Goal: Task Accomplishment & Management: Manage account settings

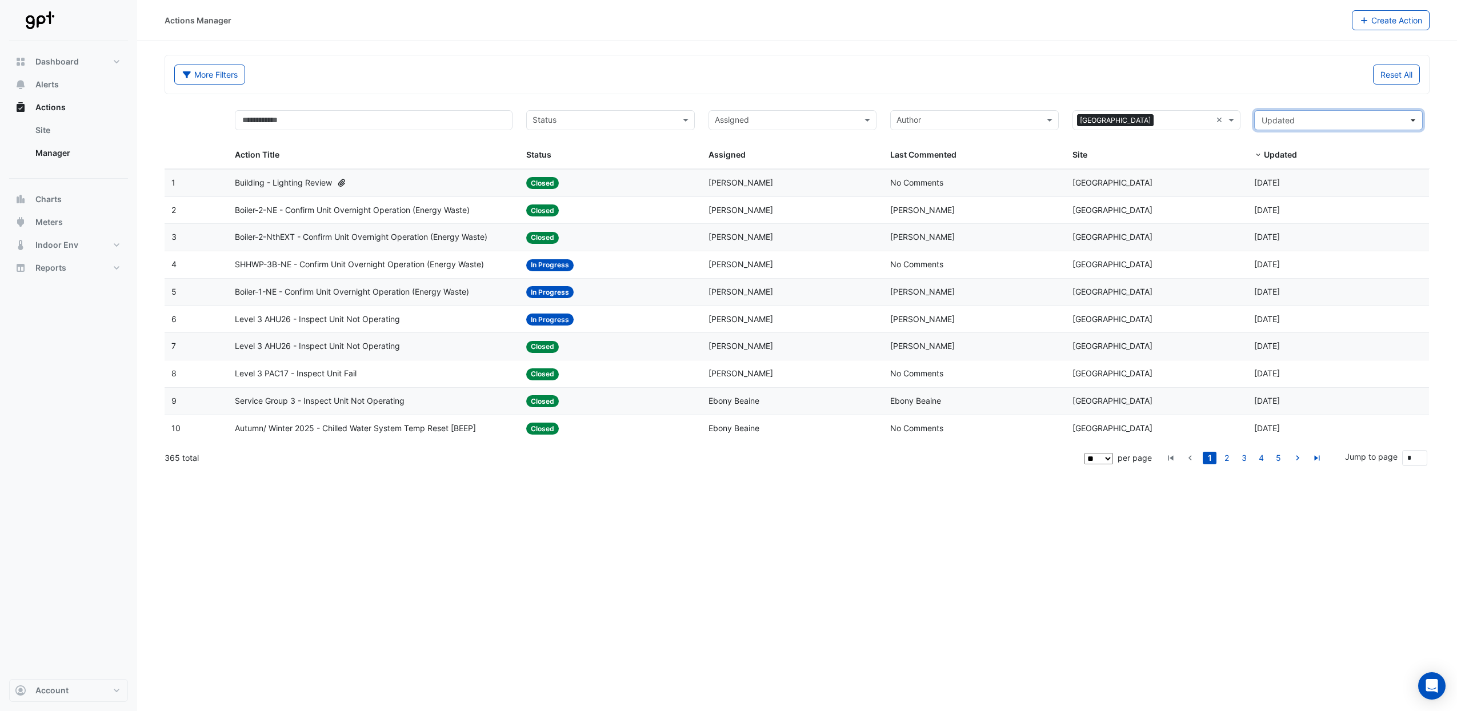
click at [1280, 123] on span "Updated" at bounding box center [1278, 120] width 33 height 10
drag, startPoint x: 1284, startPoint y: 185, endPoint x: 1278, endPoint y: 318, distance: 133.8
click at [1278, 318] on div "Yesterday 7 Sep Last 7 days 1 Sep - 8 Sep Last 30 days 9 Aug - 8 Sep Last 90 da…" at bounding box center [1338, 235] width 169 height 206
click at [1278, 318] on button "Custom range..." at bounding box center [1338, 324] width 167 height 17
click at [1264, 165] on icon "dropDown" at bounding box center [1267, 166] width 7 height 8
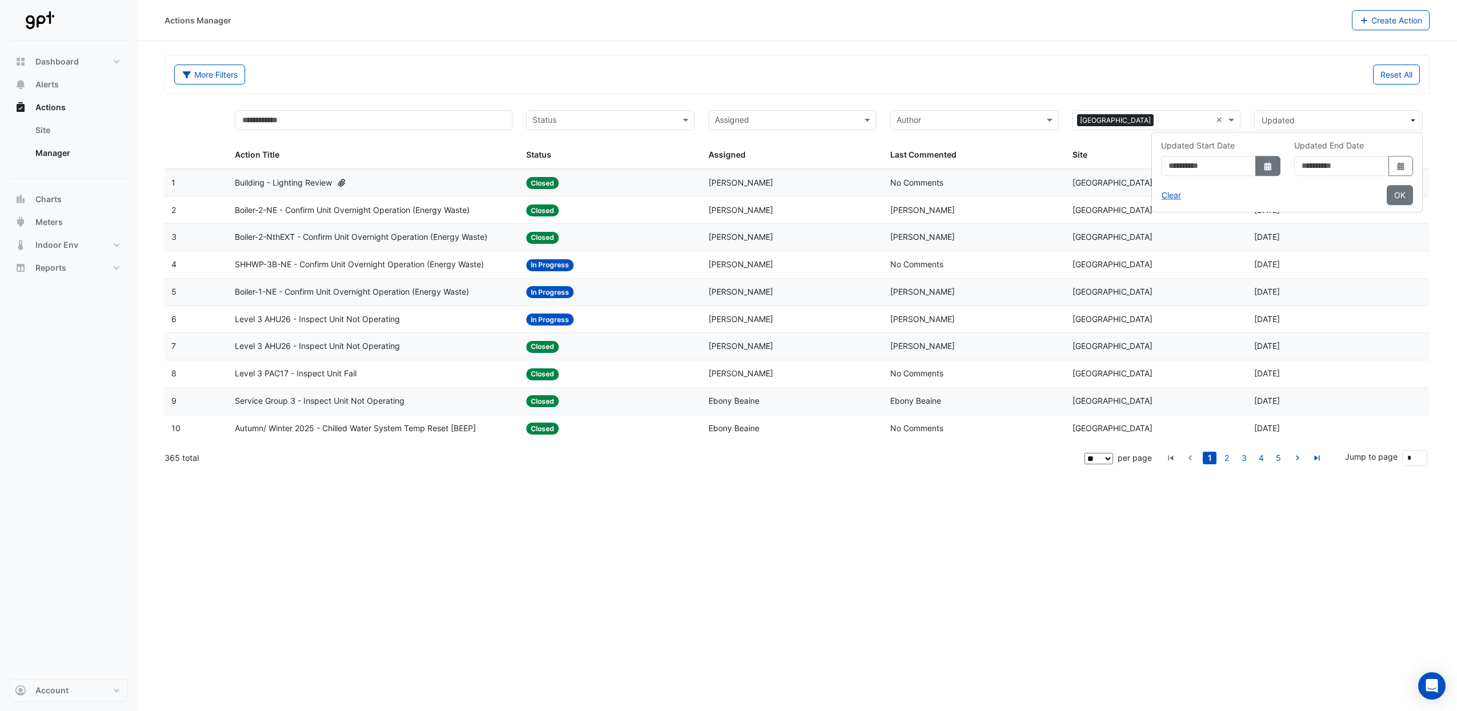
select select "*"
select select "****"
click at [1155, 186] on select "*** *** *** *** *** *** *** *** *** *** *** ***" at bounding box center [1145, 189] width 43 height 17
select select "*"
click at [1124, 181] on select "*** *** *** *** *** *** *** *** *** *** *** ***" at bounding box center [1145, 189] width 43 height 17
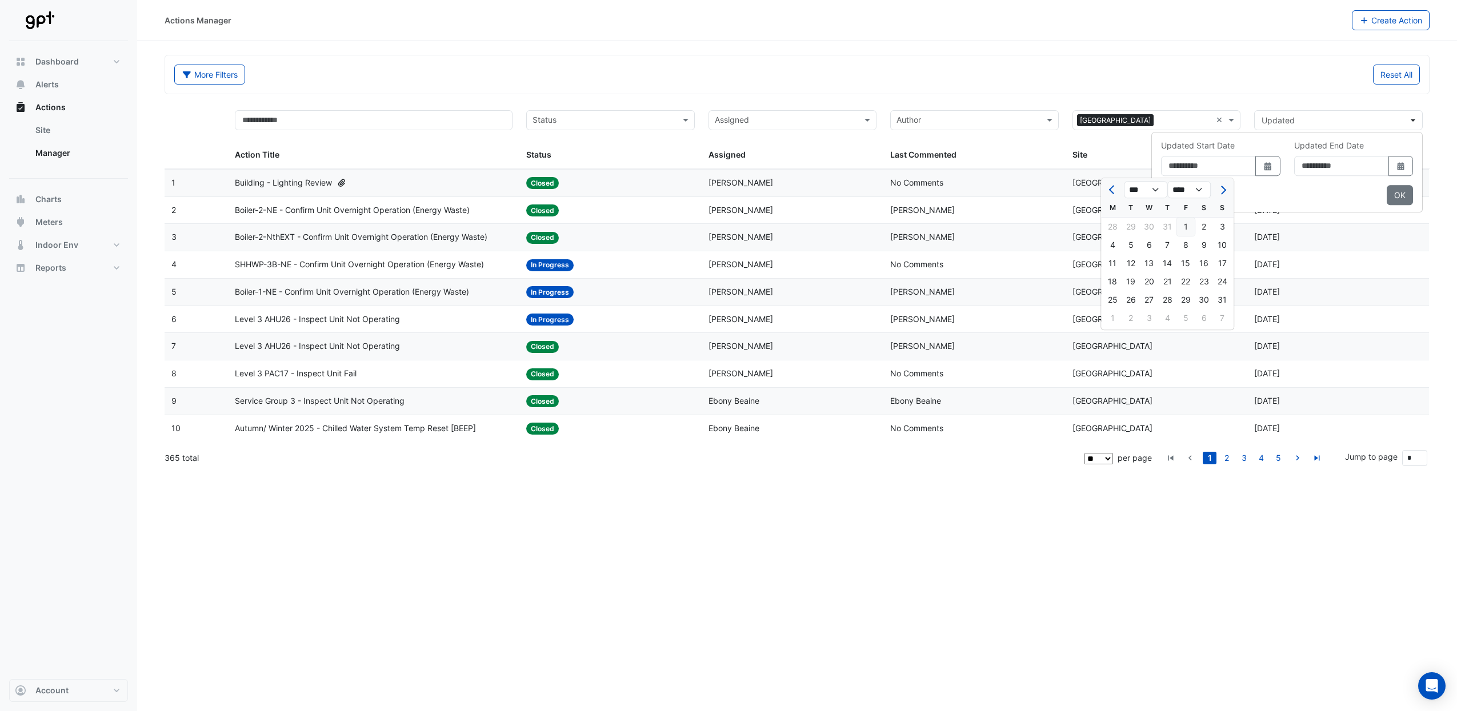
click at [1183, 223] on div "1" at bounding box center [1185, 227] width 18 height 18
type input "**********"
click at [1394, 165] on button "Select Date" at bounding box center [1400, 166] width 25 height 20
click at [1318, 191] on select "*** *** *** *** ***" at bounding box center [1305, 189] width 43 height 17
select select "*"
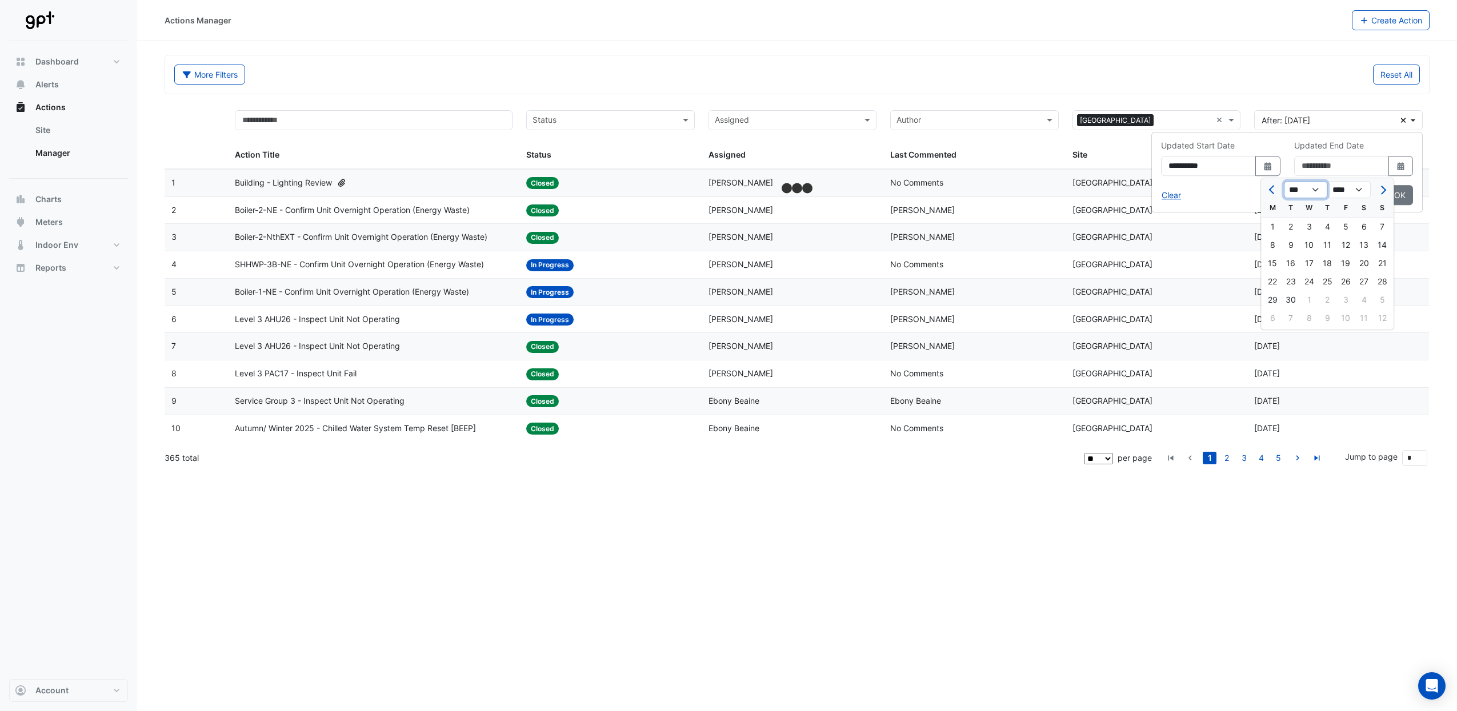
click at [1284, 181] on select "*** *** *** *** ***" at bounding box center [1305, 189] width 43 height 17
click at [1383, 301] on div "31" at bounding box center [1382, 300] width 18 height 18
type input "**********"
click at [1399, 196] on button "OK" at bounding box center [1400, 195] width 26 height 20
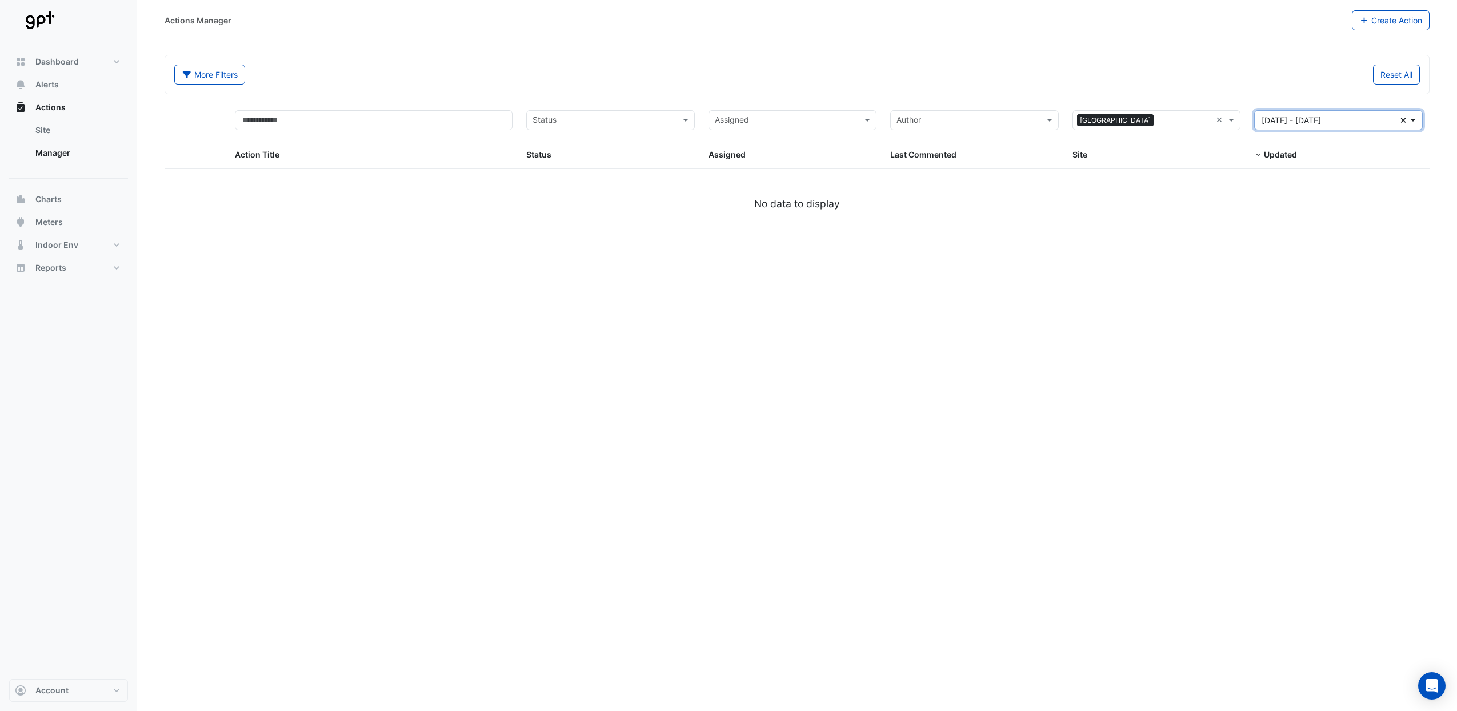
click at [1403, 120] on icon "button" at bounding box center [1403, 120] width 5 height 5
click at [49, 59] on span "Dashboard" at bounding box center [56, 61] width 43 height 11
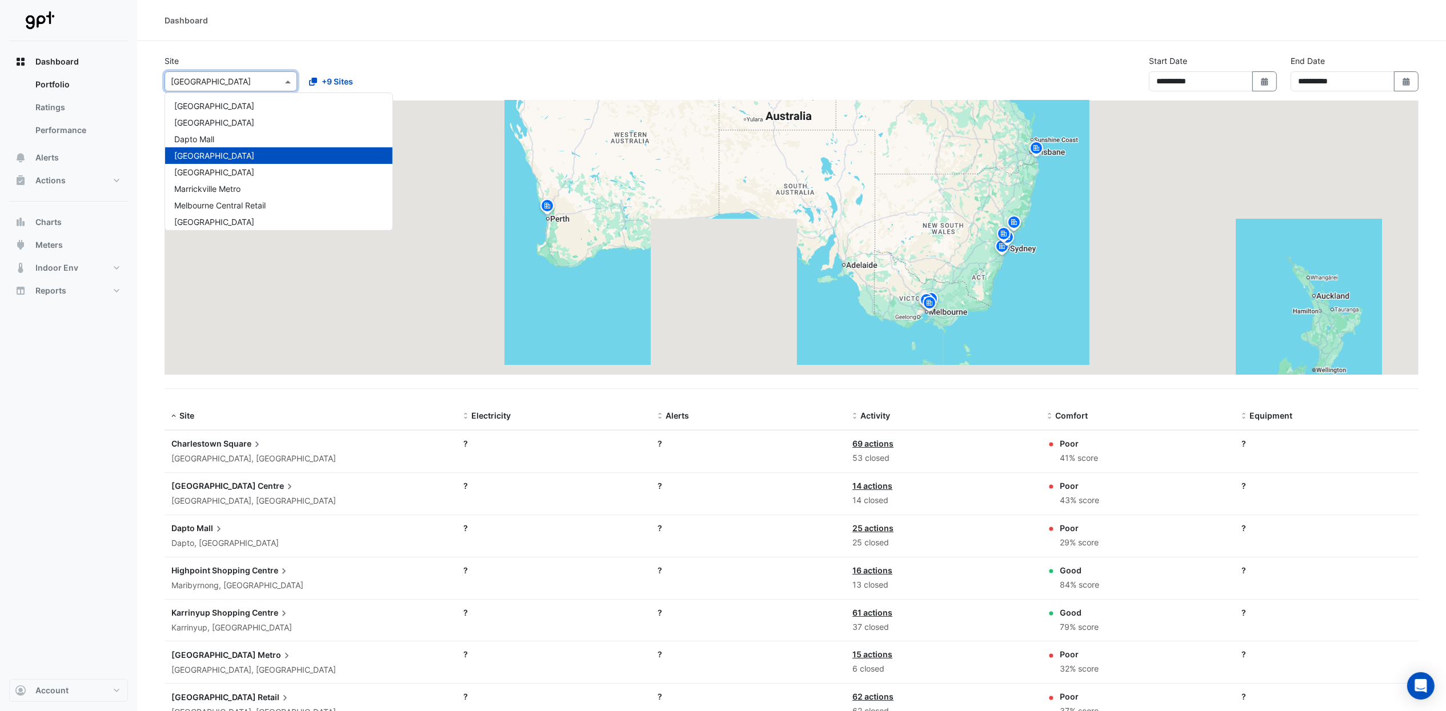
click at [251, 83] on input "text" at bounding box center [219, 82] width 97 height 12
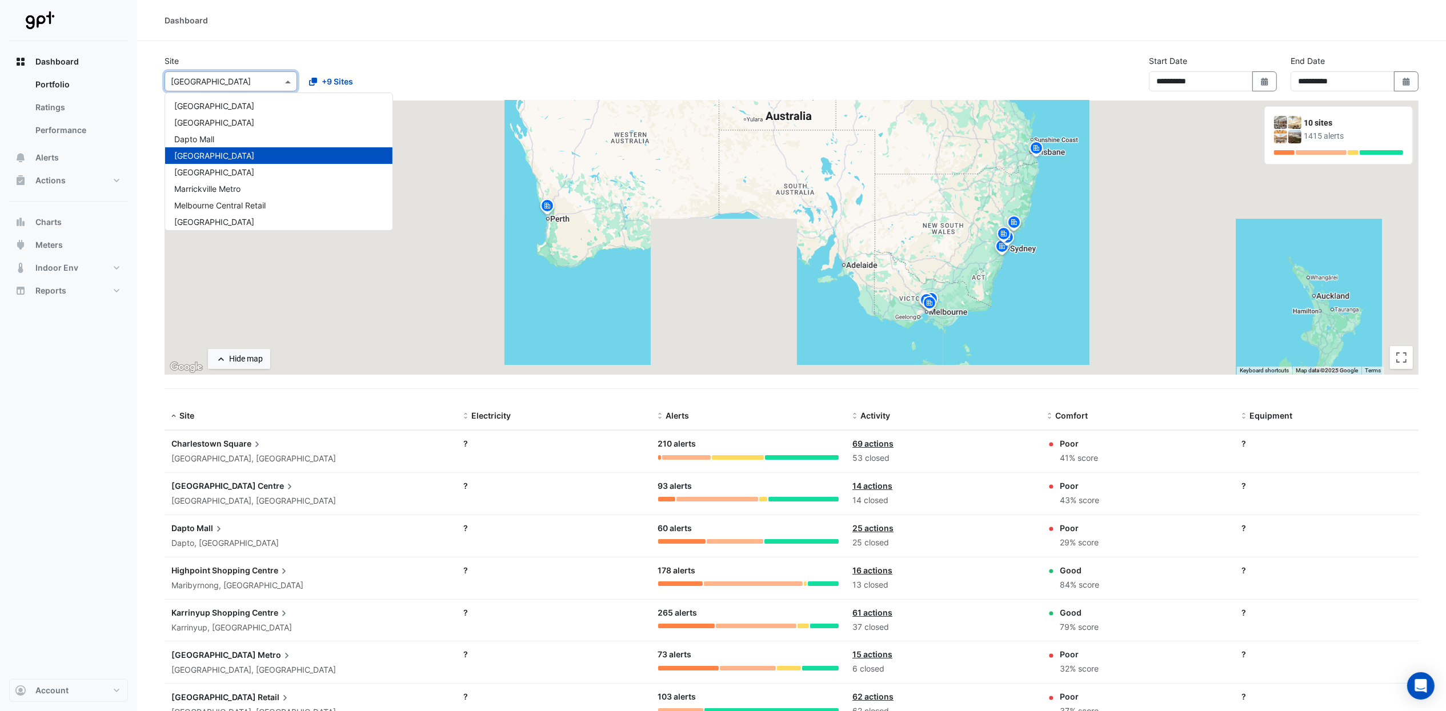
click at [230, 159] on span "[GEOGRAPHIC_DATA]" at bounding box center [214, 156] width 80 height 10
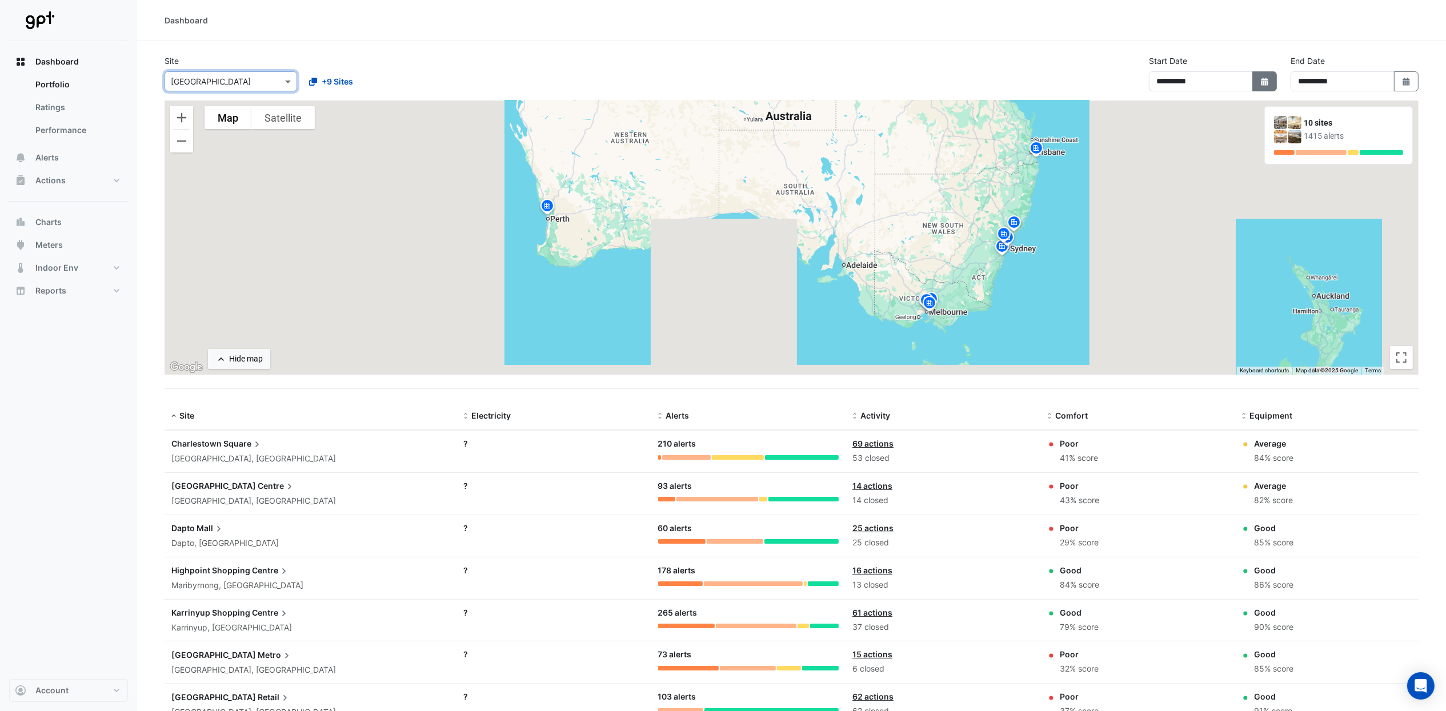
click at [1263, 80] on icon "Select Date" at bounding box center [1265, 82] width 10 height 8
select select "*"
select select "****"
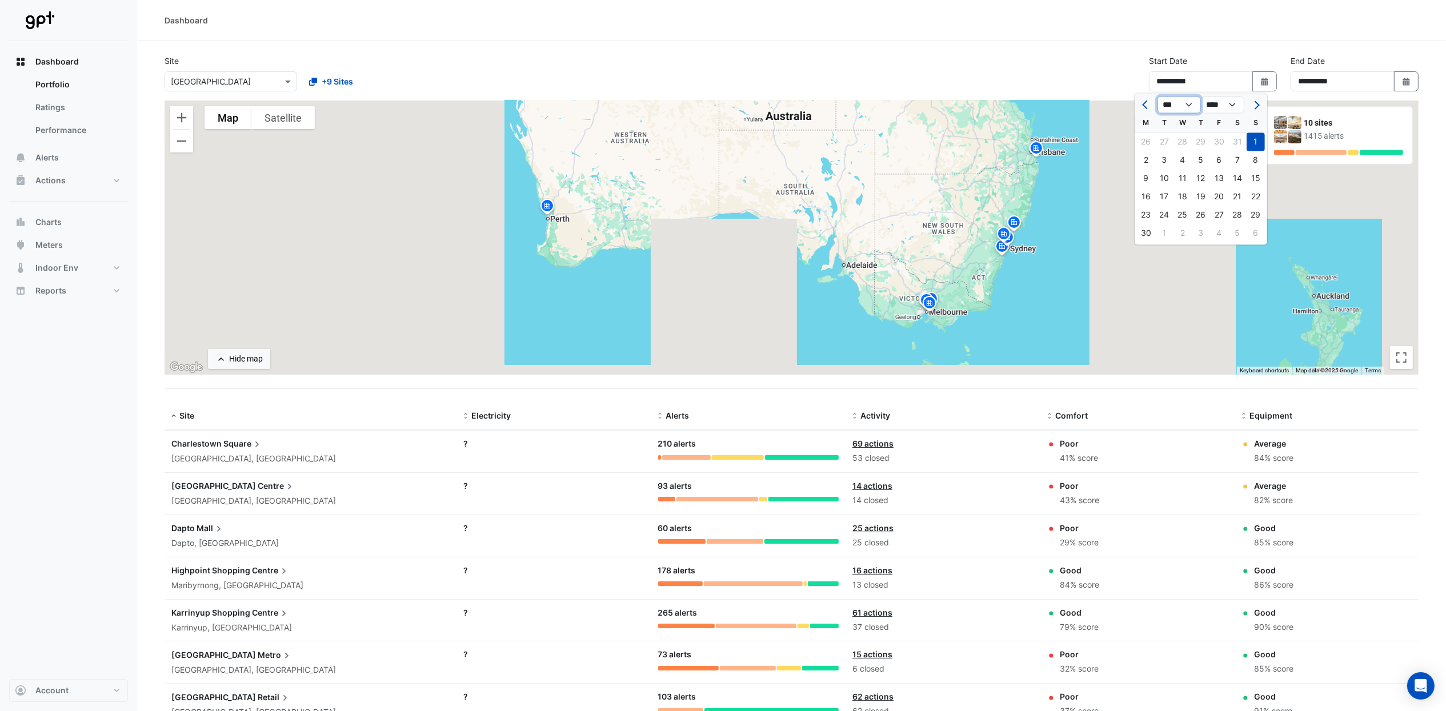
click at [1187, 105] on select "*** *** *** *** *** *** *** ***" at bounding box center [1179, 105] width 43 height 17
select select "*"
click at [1158, 97] on select "*** *** *** *** *** *** *** ***" at bounding box center [1179, 105] width 43 height 17
click at [1227, 141] on div "1" at bounding box center [1219, 142] width 18 height 18
type input "**********"
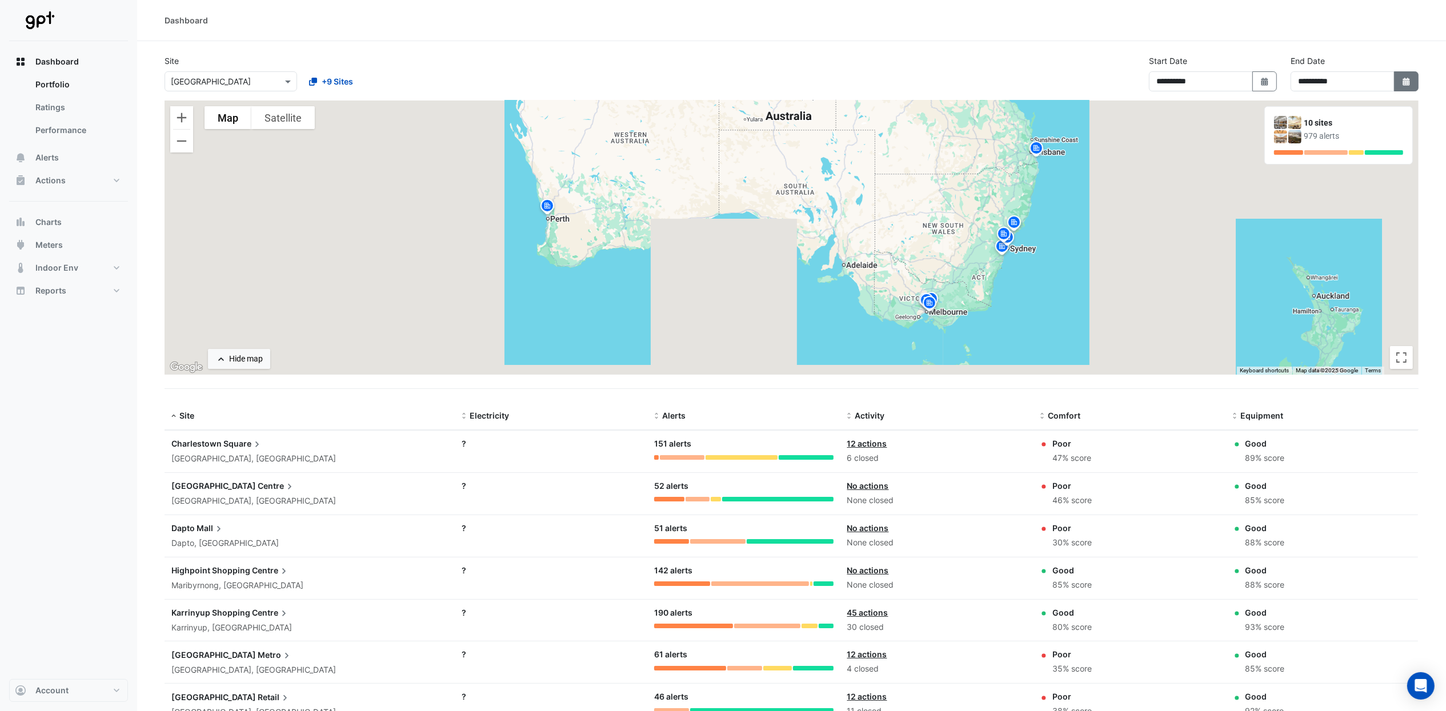
click at [1401, 80] on icon "Select Date" at bounding box center [1406, 82] width 10 height 8
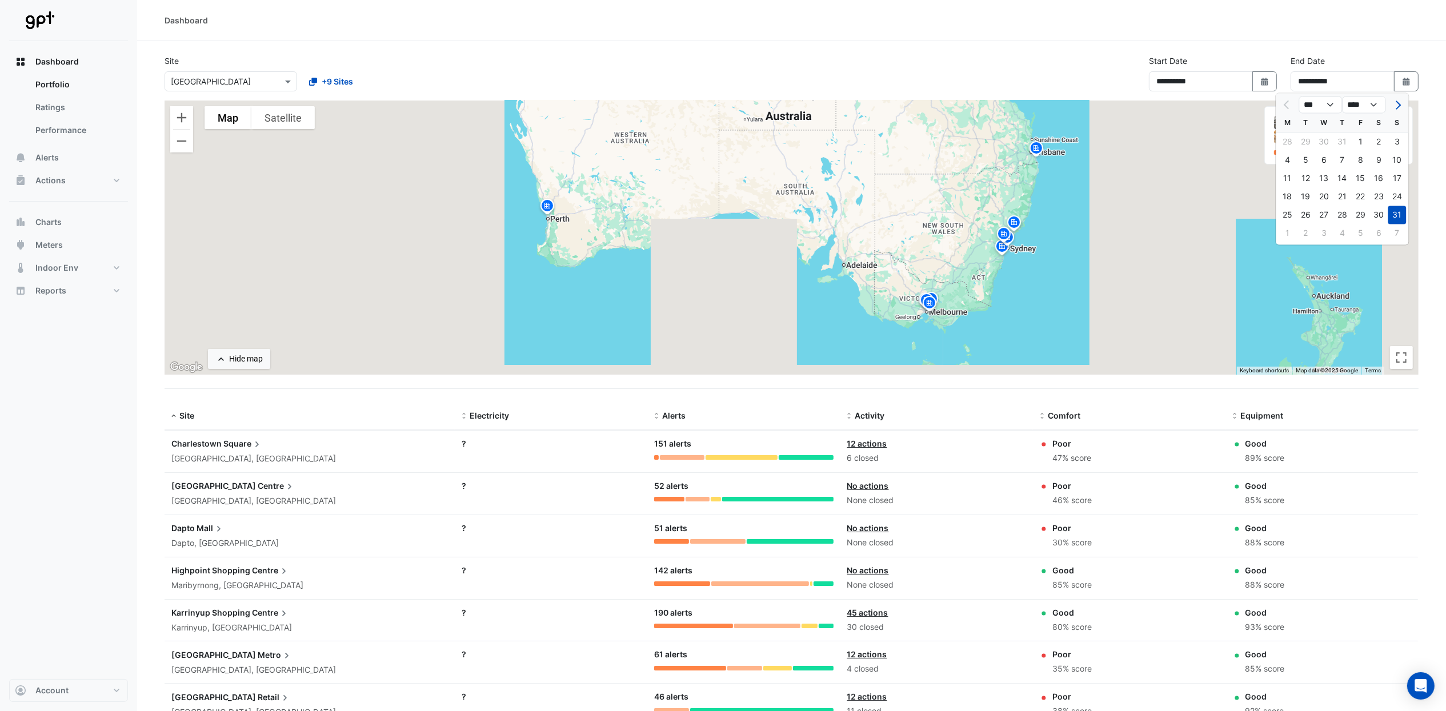
click at [1024, 70] on div "**********" at bounding box center [792, 78] width 1268 height 46
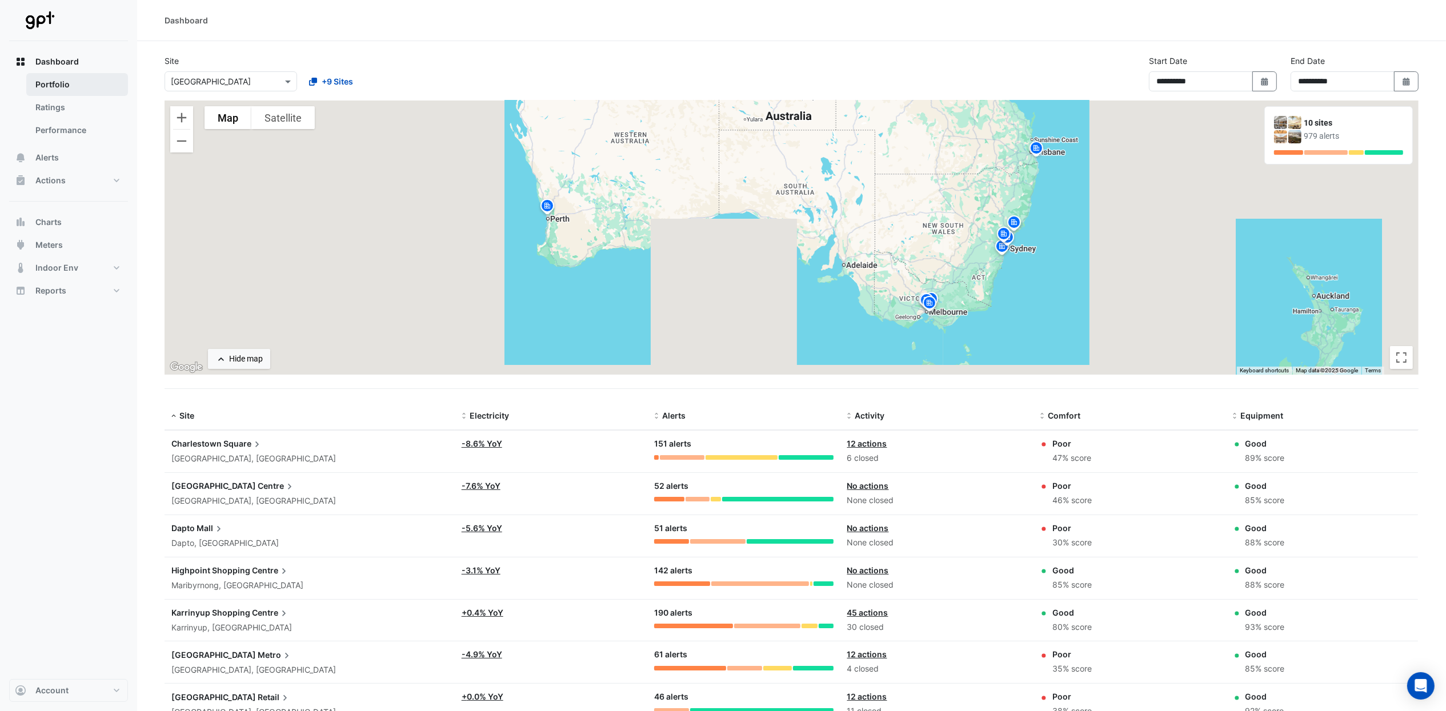
click at [56, 81] on link "Portfolio" at bounding box center [77, 84] width 102 height 23
click at [54, 106] on link "Ratings" at bounding box center [77, 107] width 102 height 23
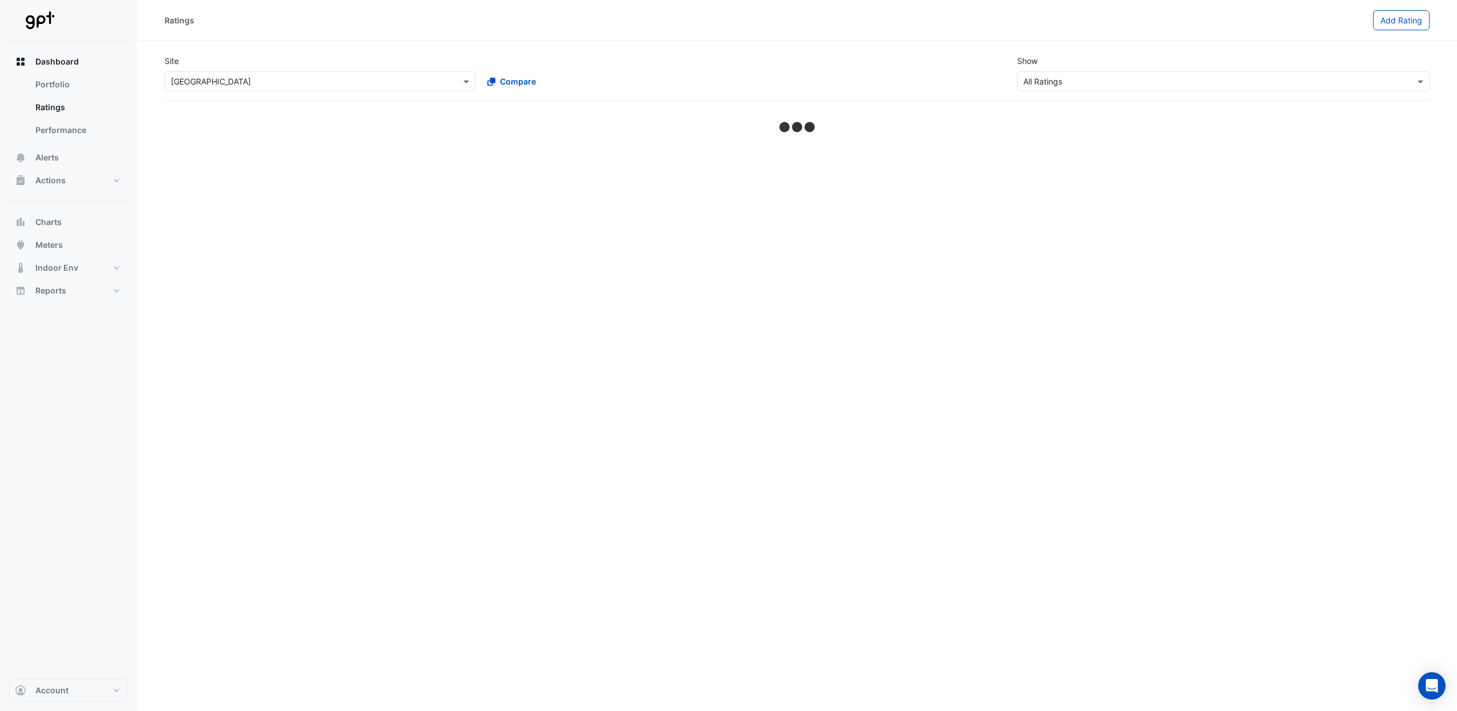
click at [250, 81] on input "text" at bounding box center [308, 82] width 275 height 12
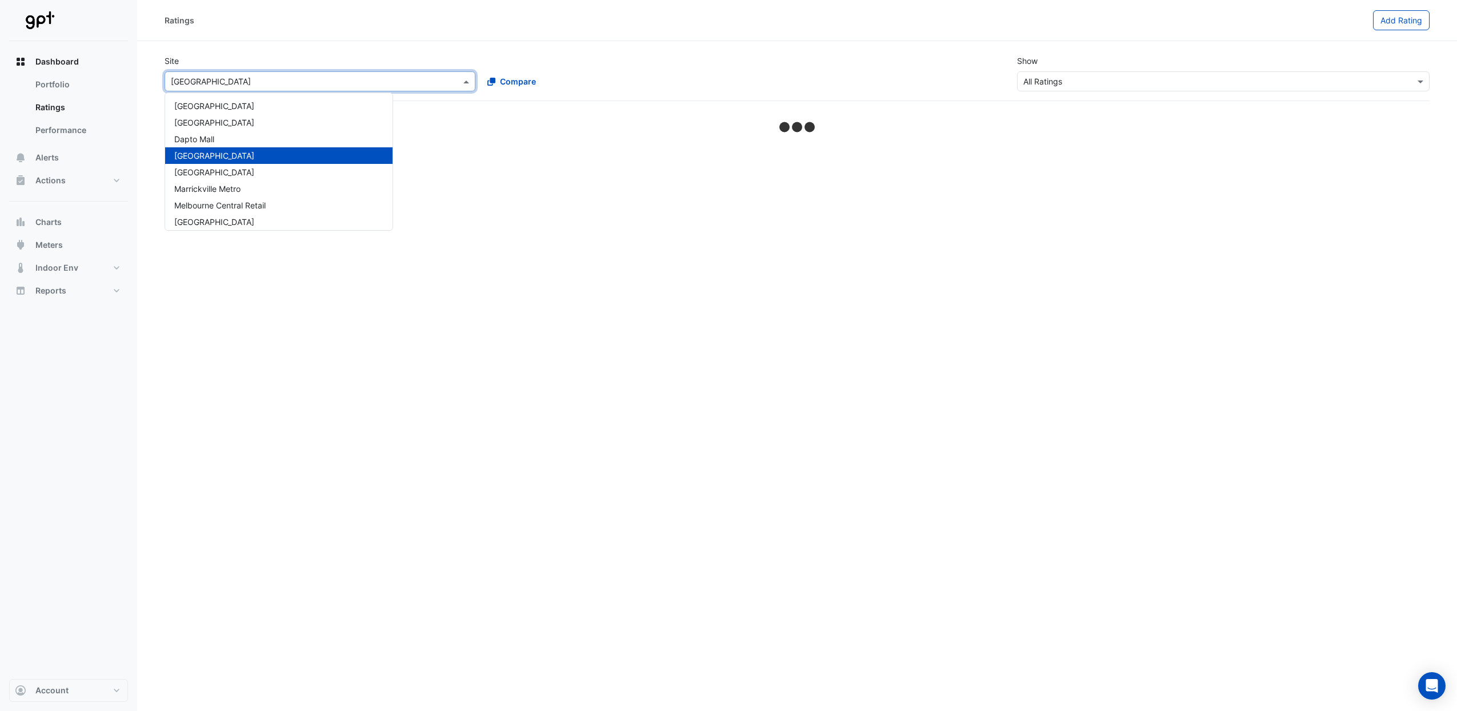
click at [217, 155] on span "[GEOGRAPHIC_DATA]" at bounding box center [214, 156] width 80 height 10
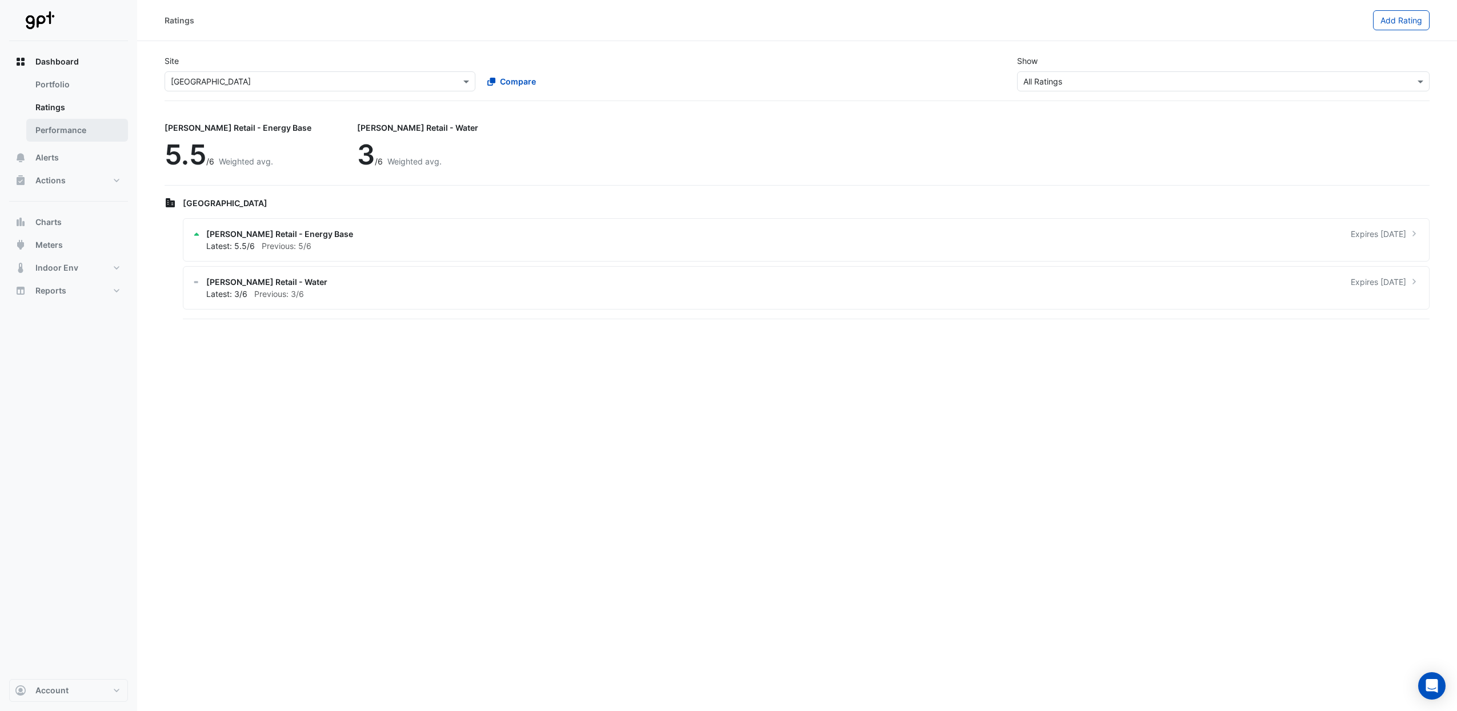
click at [39, 126] on link "Performance" at bounding box center [77, 130] width 102 height 23
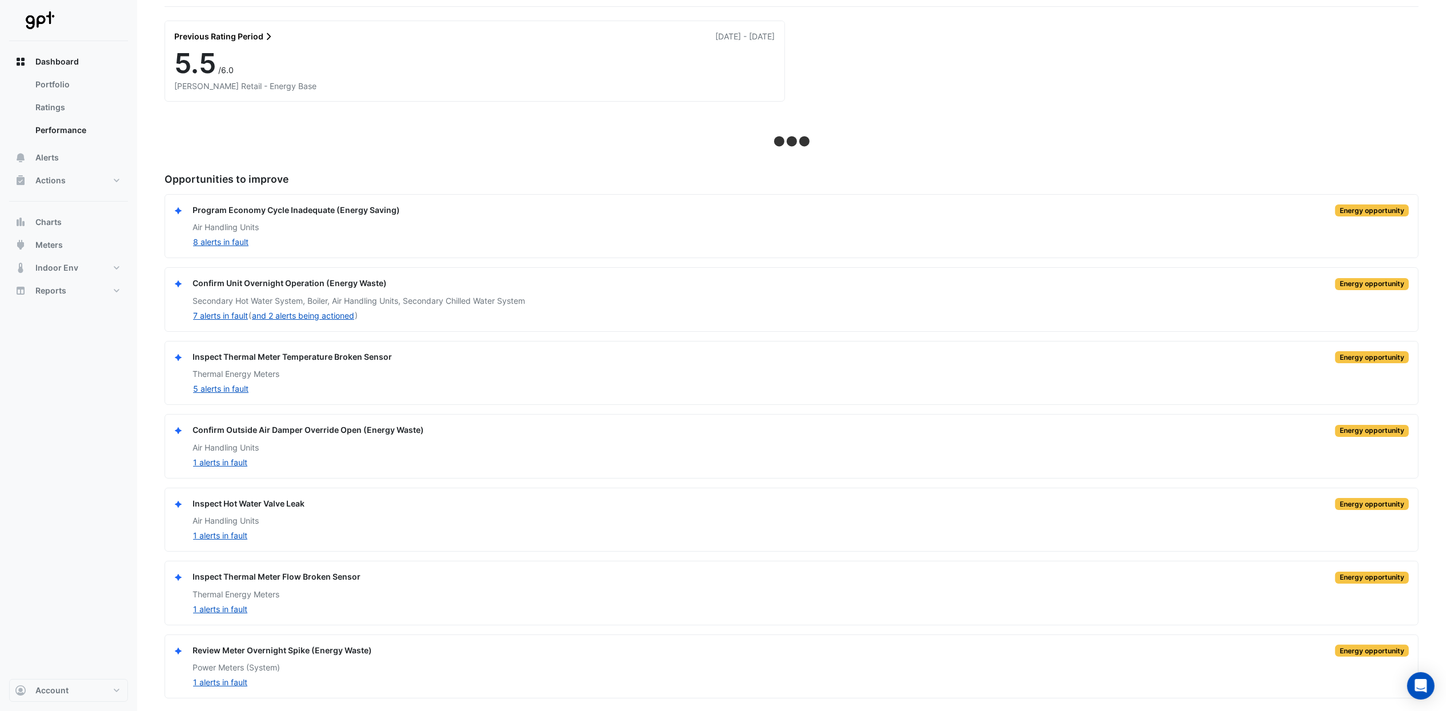
scroll to position [96, 0]
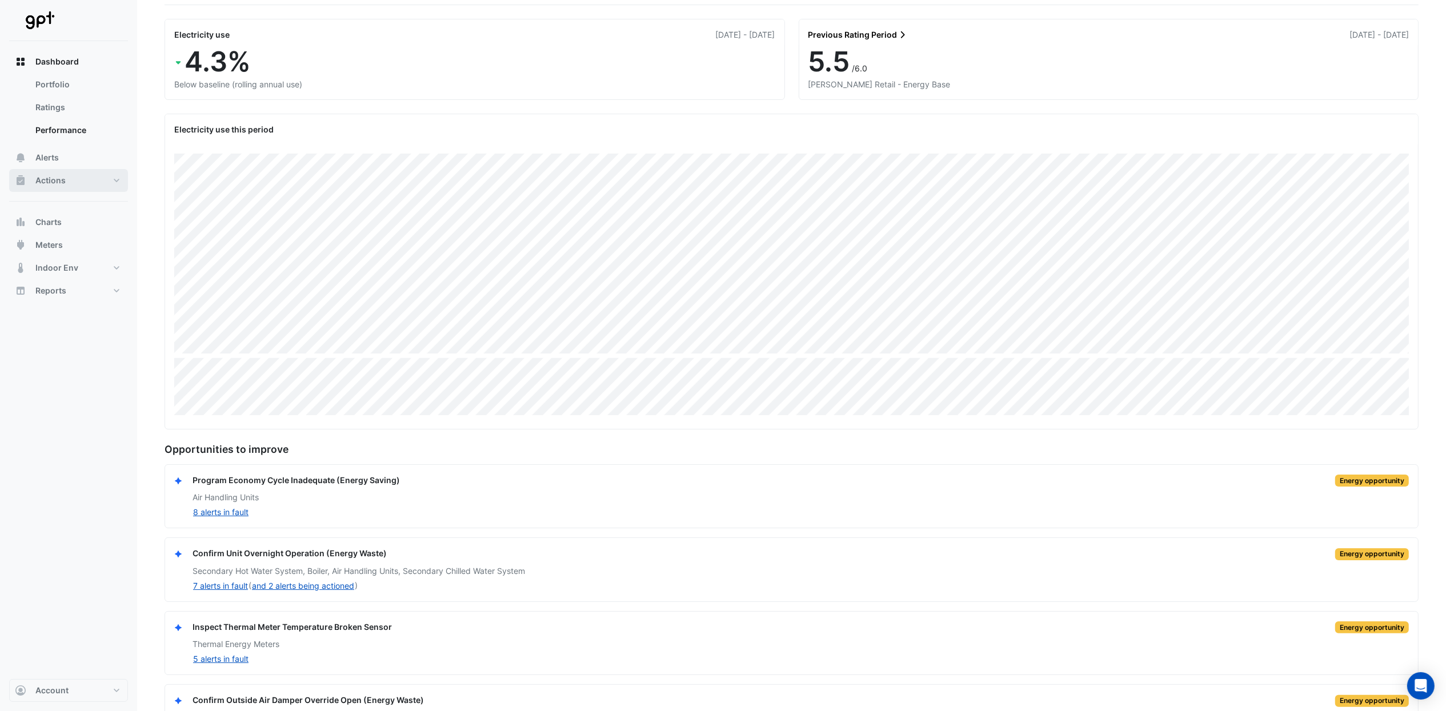
click at [52, 175] on span "Actions" at bounding box center [50, 180] width 30 height 11
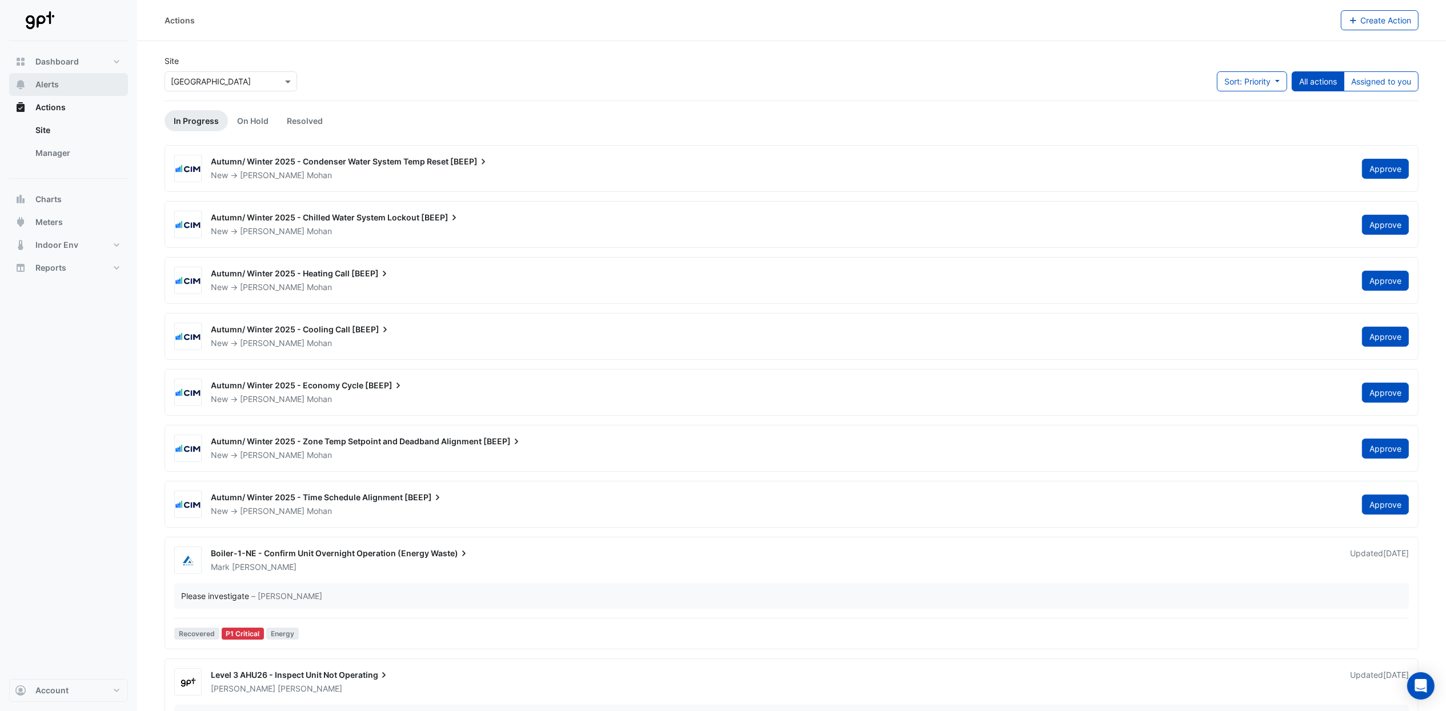
click at [44, 79] on span "Alerts" at bounding box center [46, 84] width 23 height 11
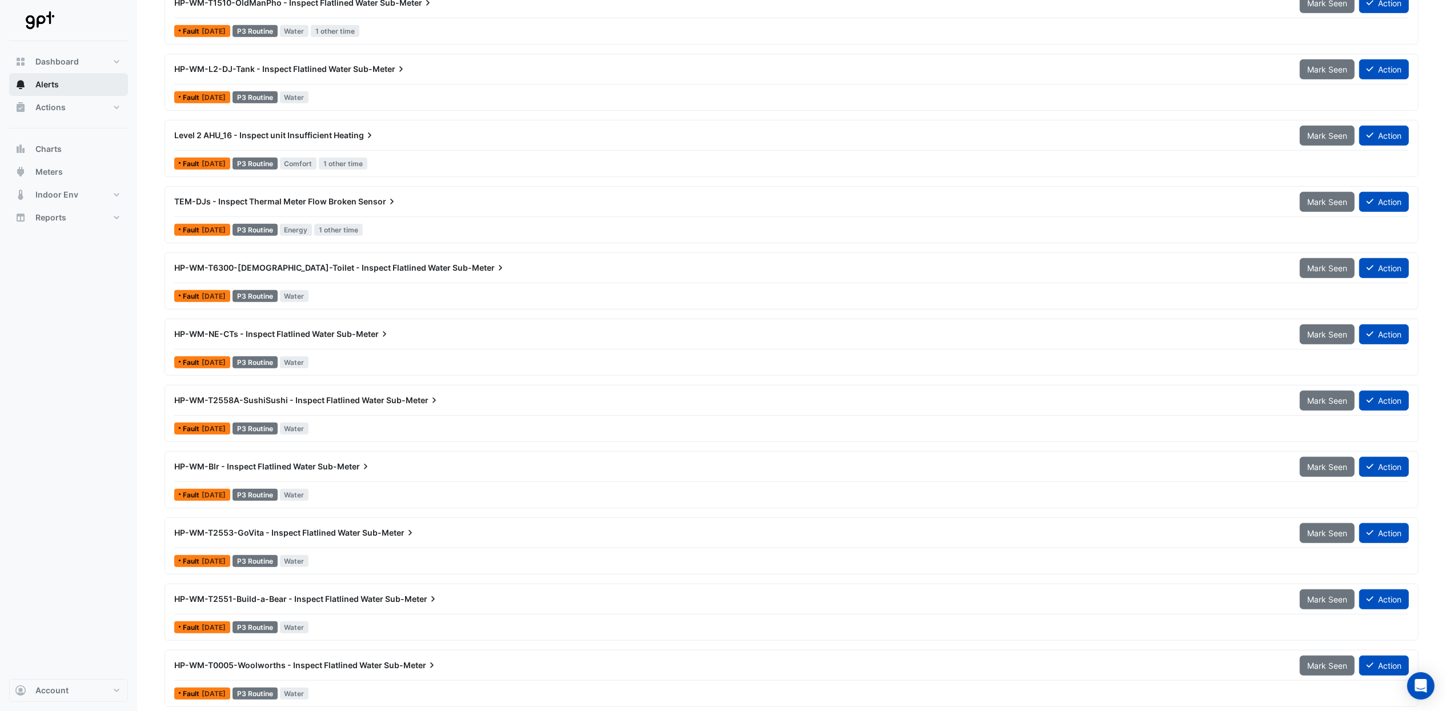
scroll to position [873, 0]
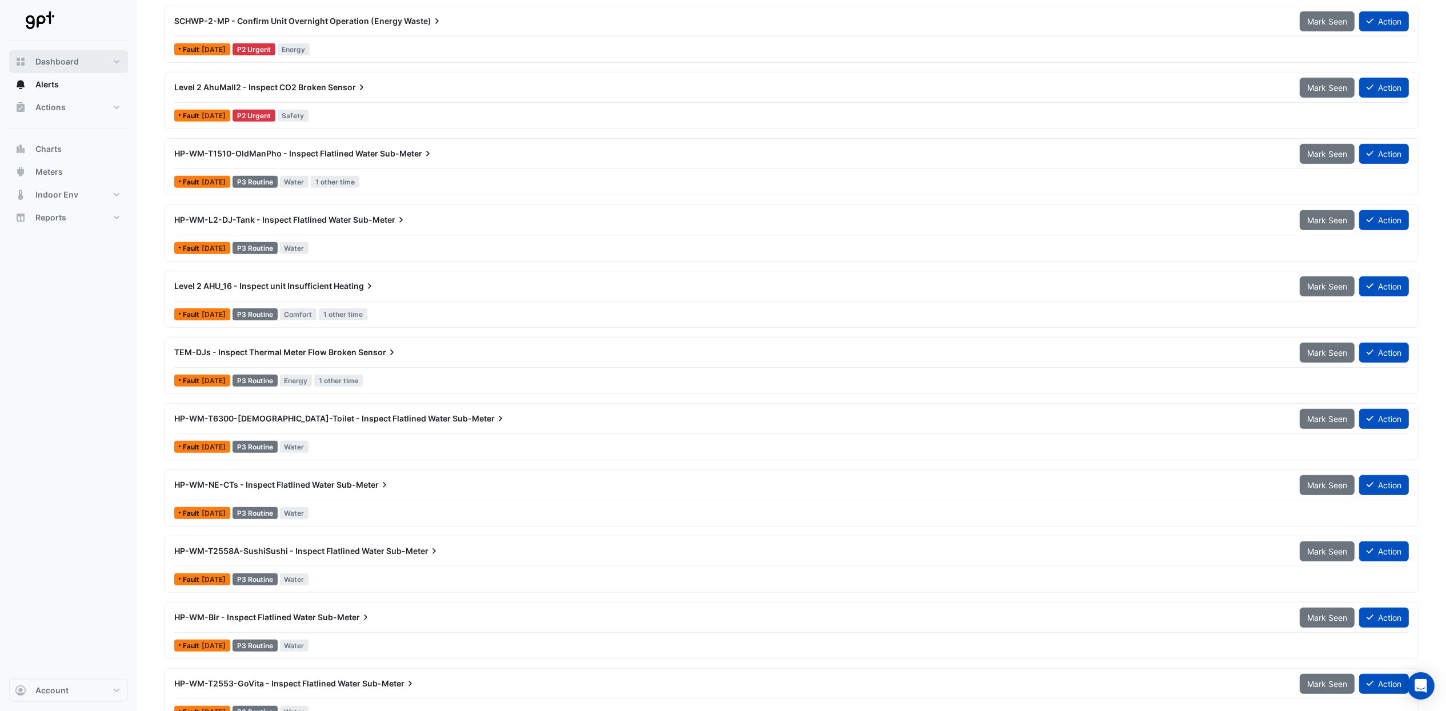
click at [121, 58] on button "Dashboard" at bounding box center [68, 61] width 119 height 23
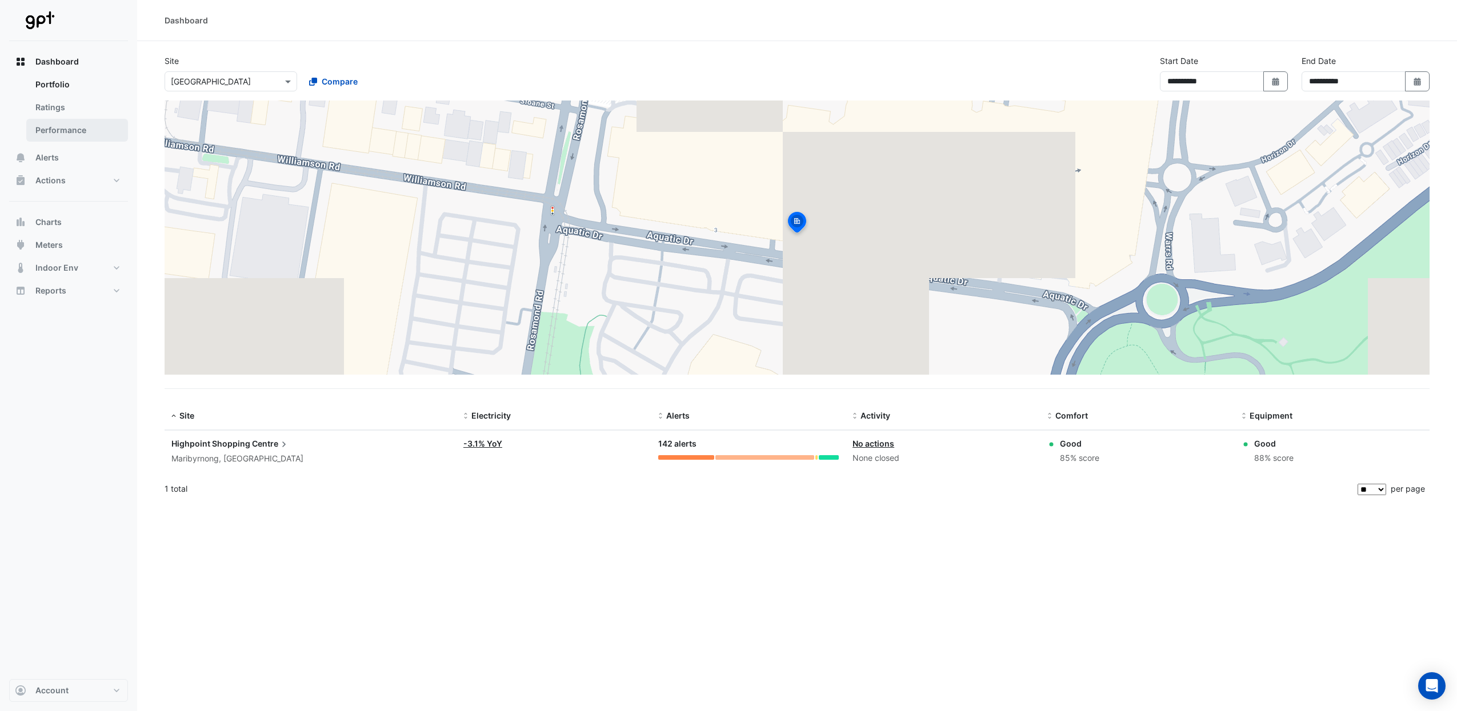
click at [67, 123] on link "Performance" at bounding box center [77, 130] width 102 height 23
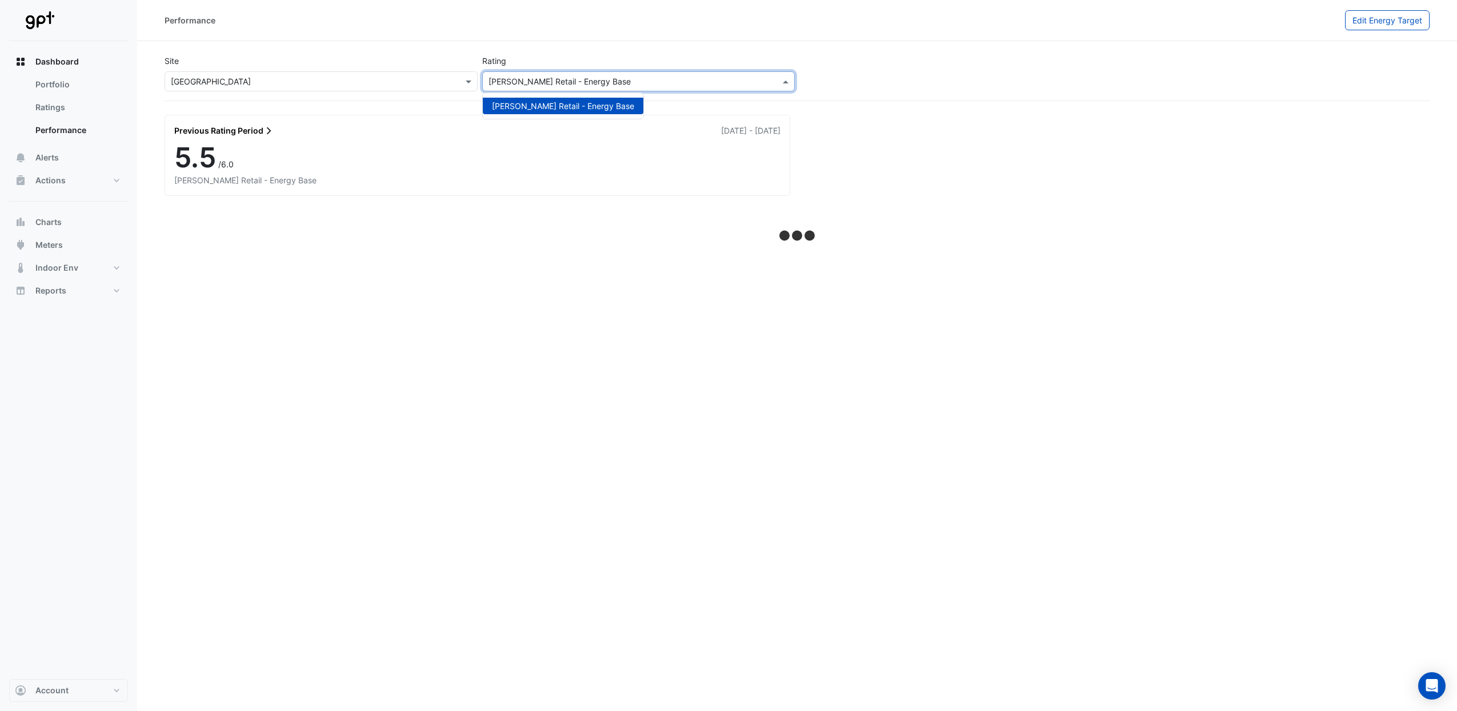
click at [780, 82] on span at bounding box center [787, 81] width 14 height 12
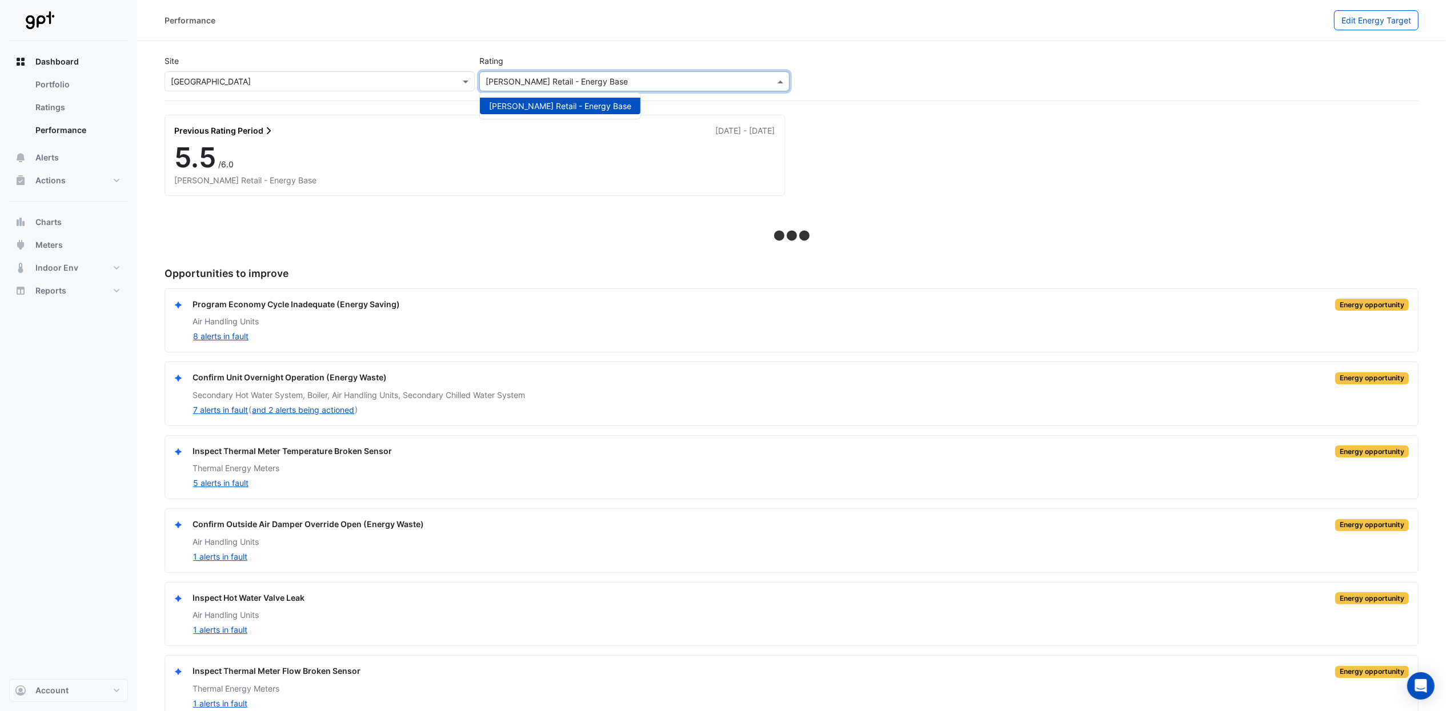
click at [1015, 224] on app-ace-loading at bounding box center [792, 223] width 1254 height 27
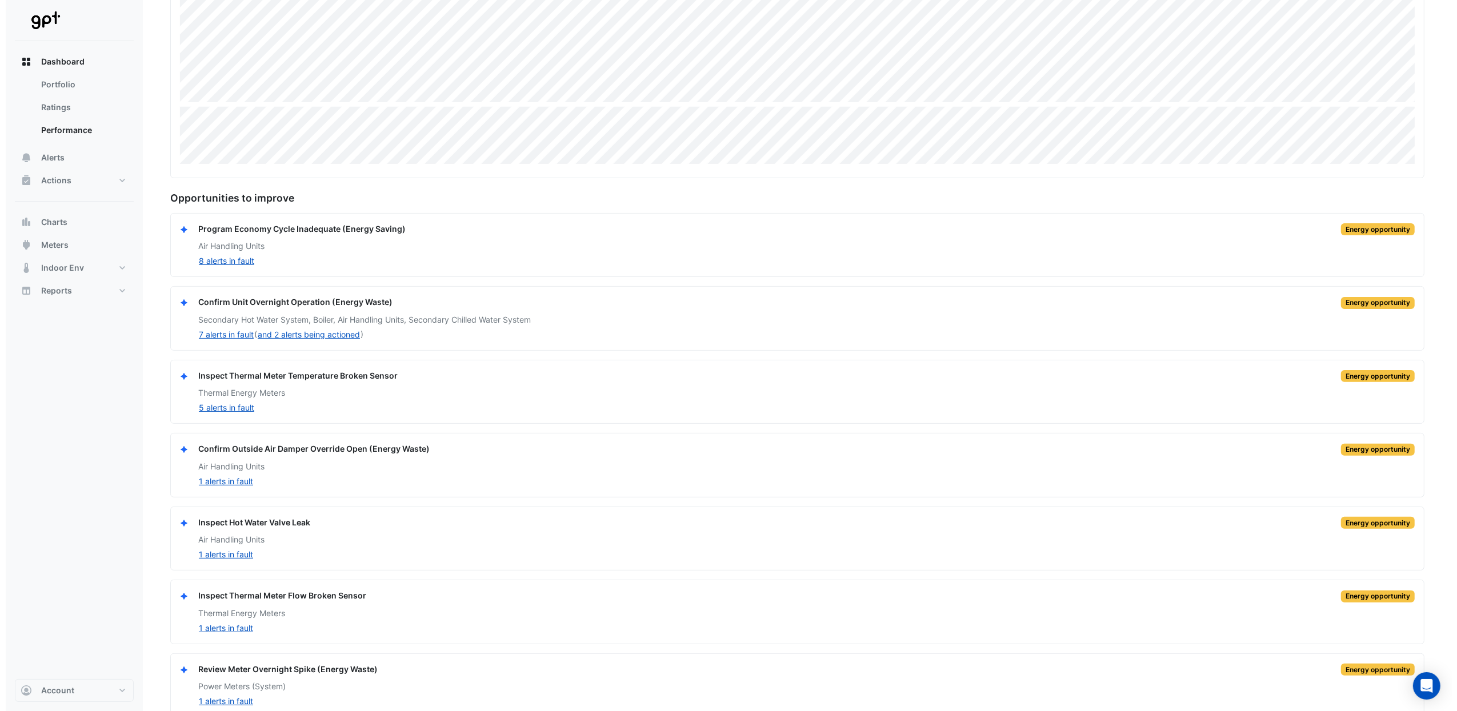
scroll to position [367, 0]
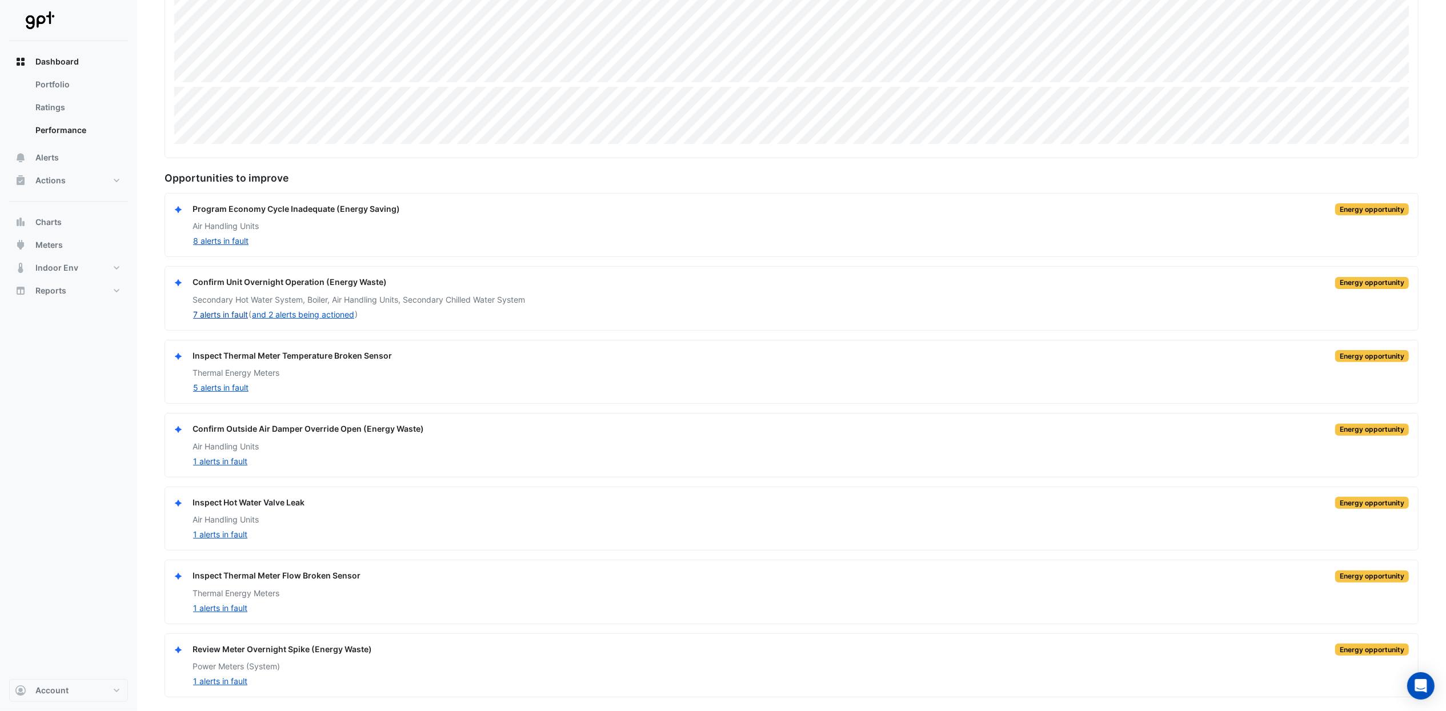
click at [233, 315] on button "7 alerts in fault" at bounding box center [221, 314] width 56 height 13
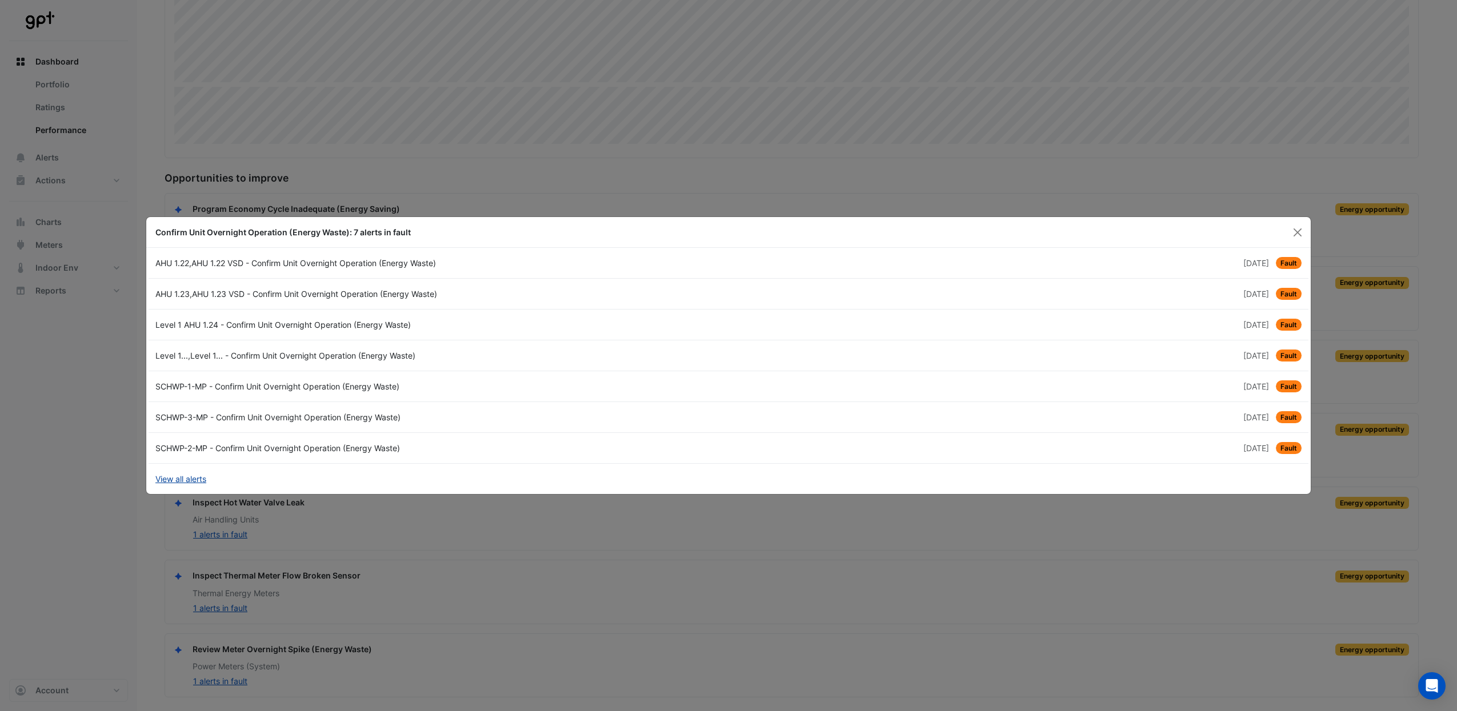
click at [200, 477] on link "View all alerts" at bounding box center [180, 479] width 51 height 12
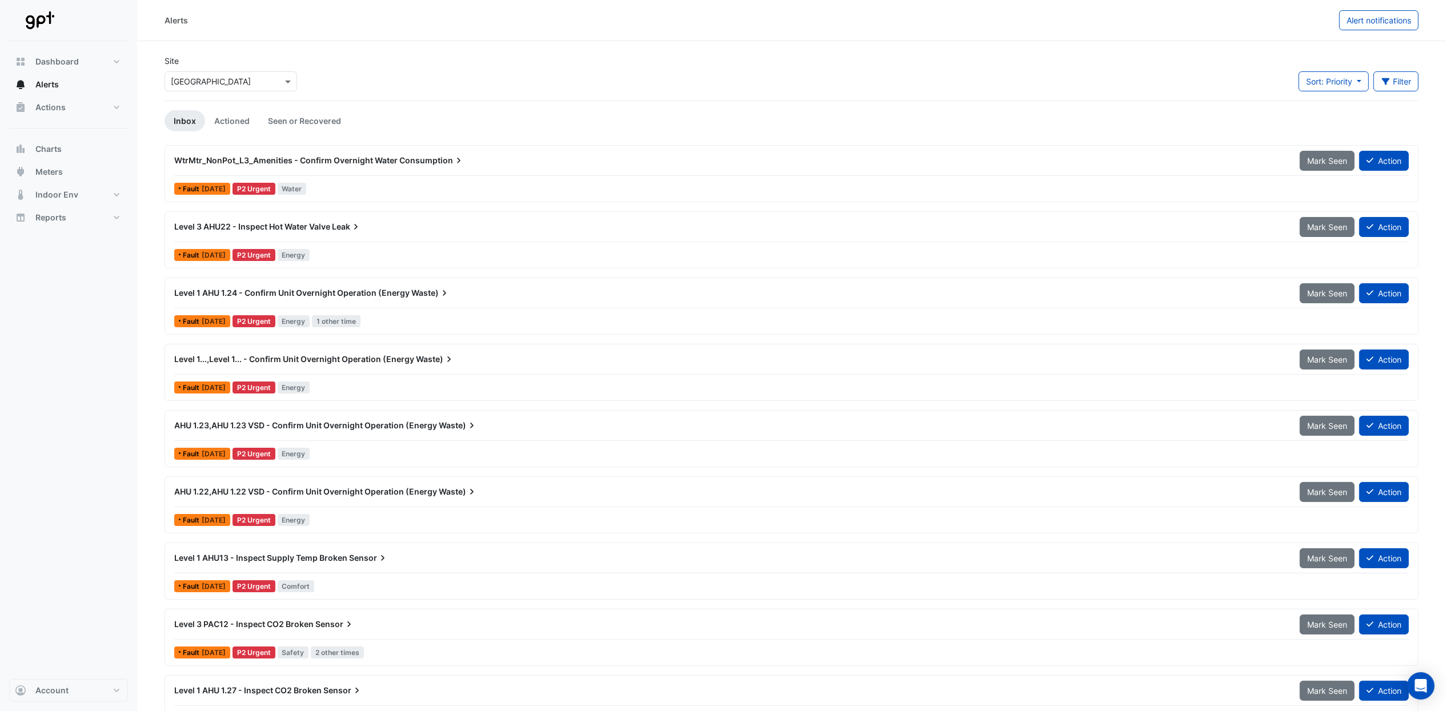
click at [220, 225] on span "Level 3 AHU22 - Inspect Hot Water Valve" at bounding box center [252, 227] width 156 height 10
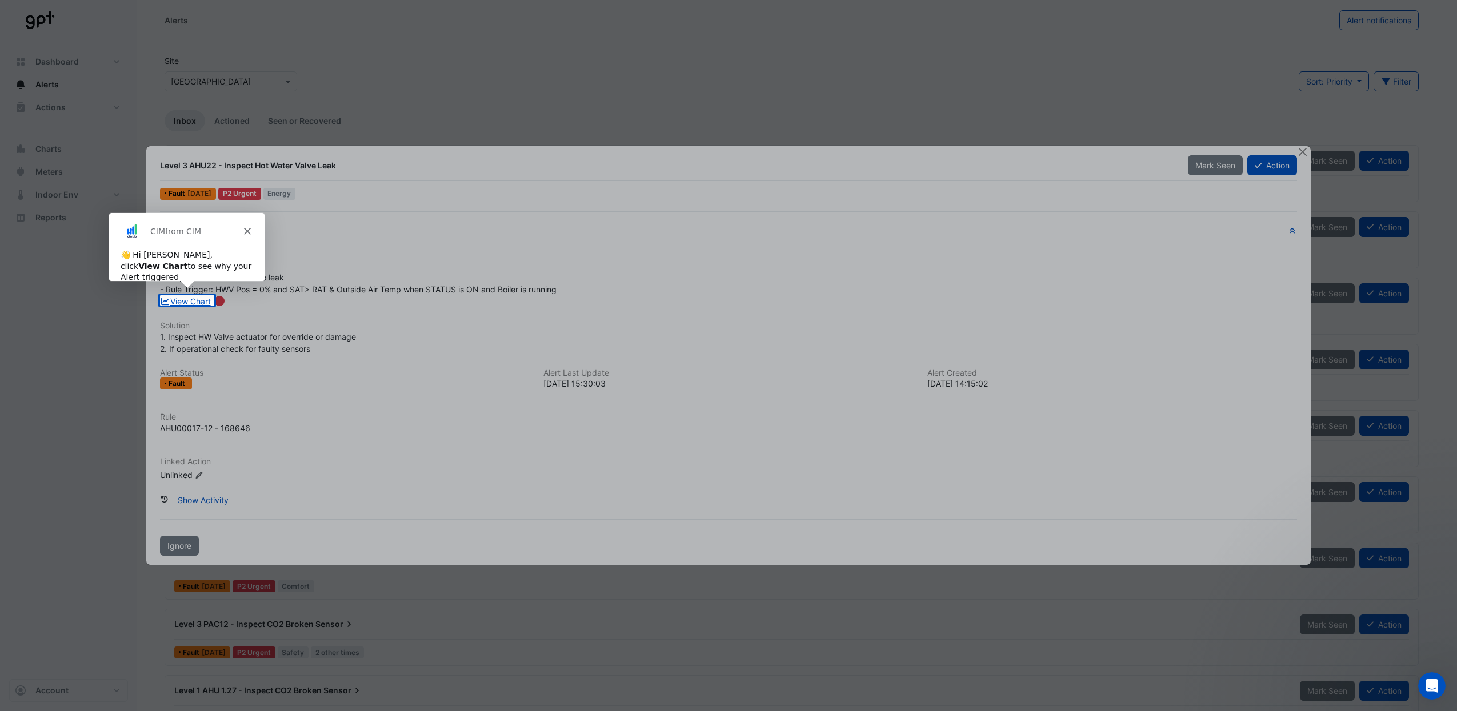
click at [1297, 151] on div at bounding box center [728, 147] width 1457 height 295
click at [187, 298] on link "View Chart" at bounding box center [185, 302] width 51 height 10
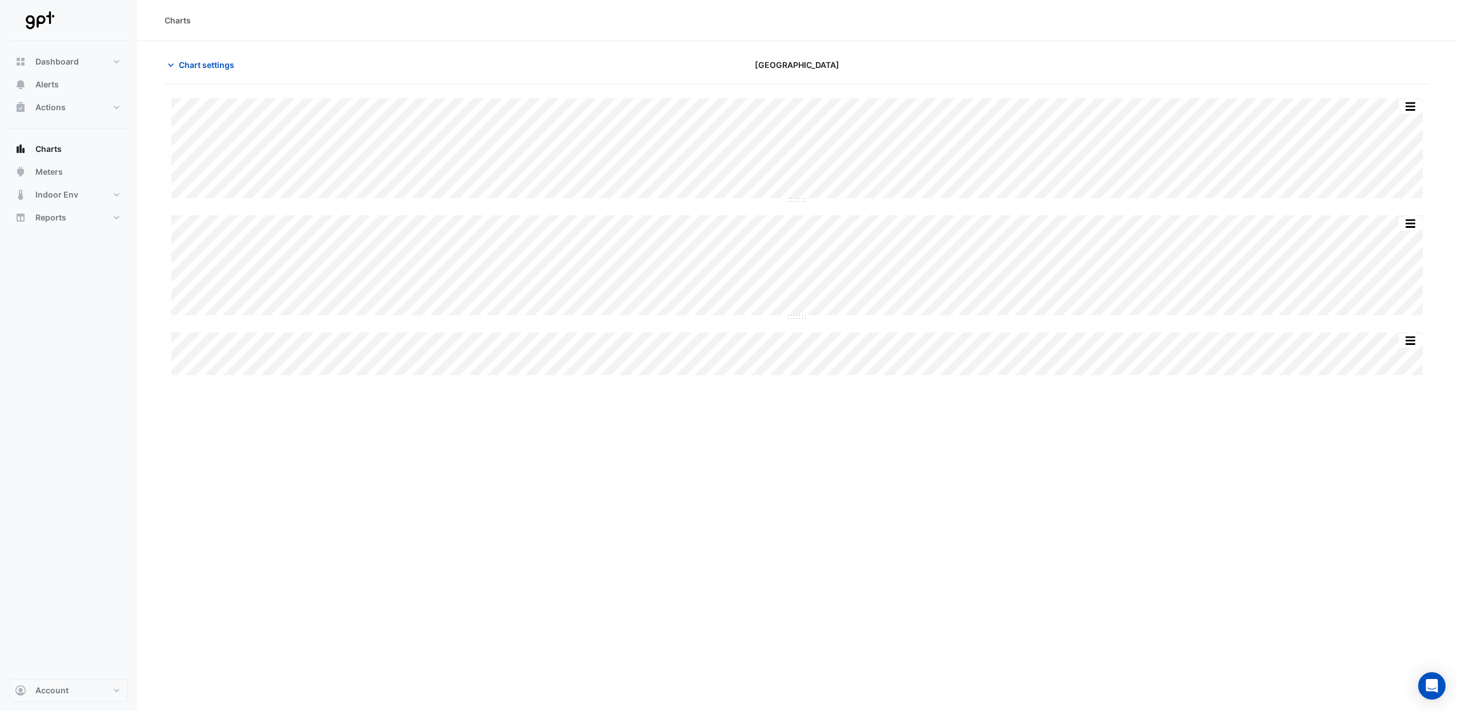
type input "**********"
click at [205, 66] on span "Chart settings" at bounding box center [206, 65] width 55 height 12
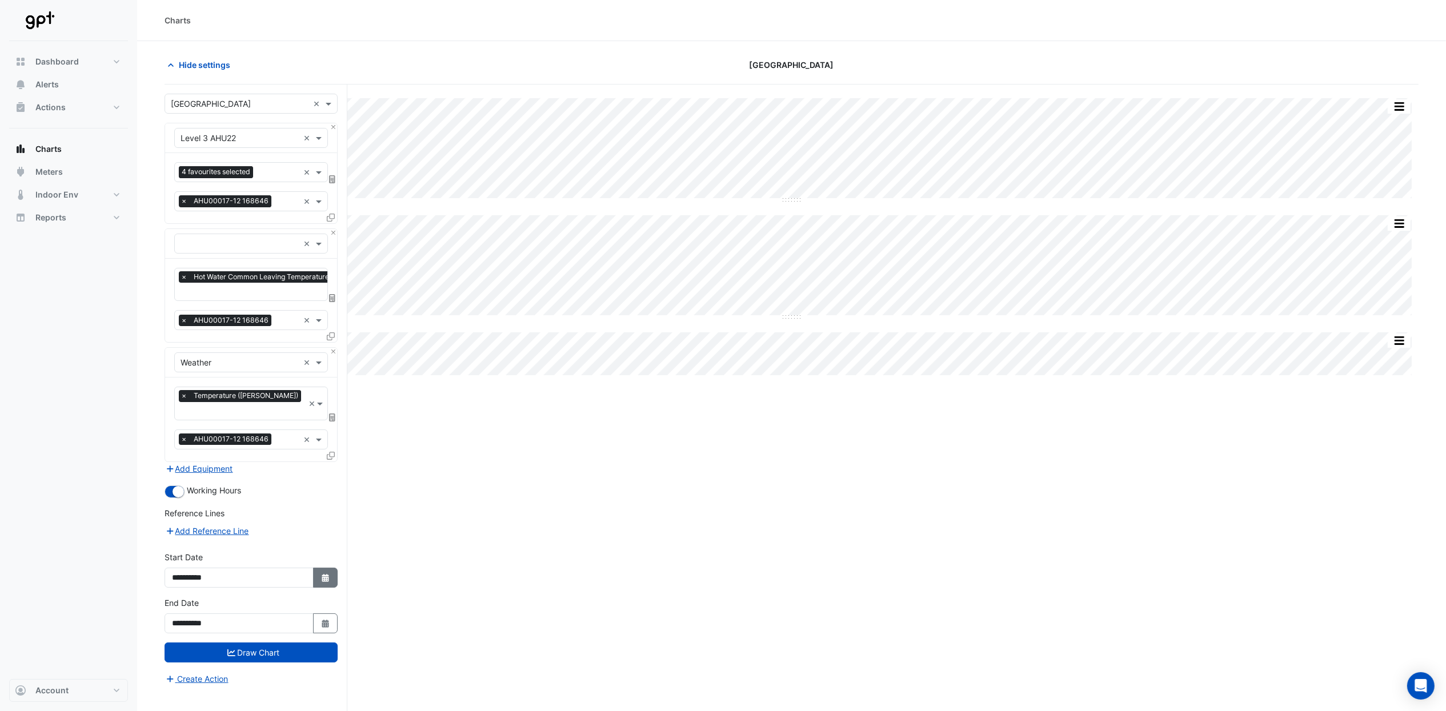
click at [326, 574] on icon "button" at bounding box center [325, 578] width 7 height 8
select select "*"
select select "****"
click at [227, 413] on select "*** *** *** *** *** *** ***" at bounding box center [216, 413] width 43 height 17
click at [286, 409] on div at bounding box center [293, 413] width 23 height 18
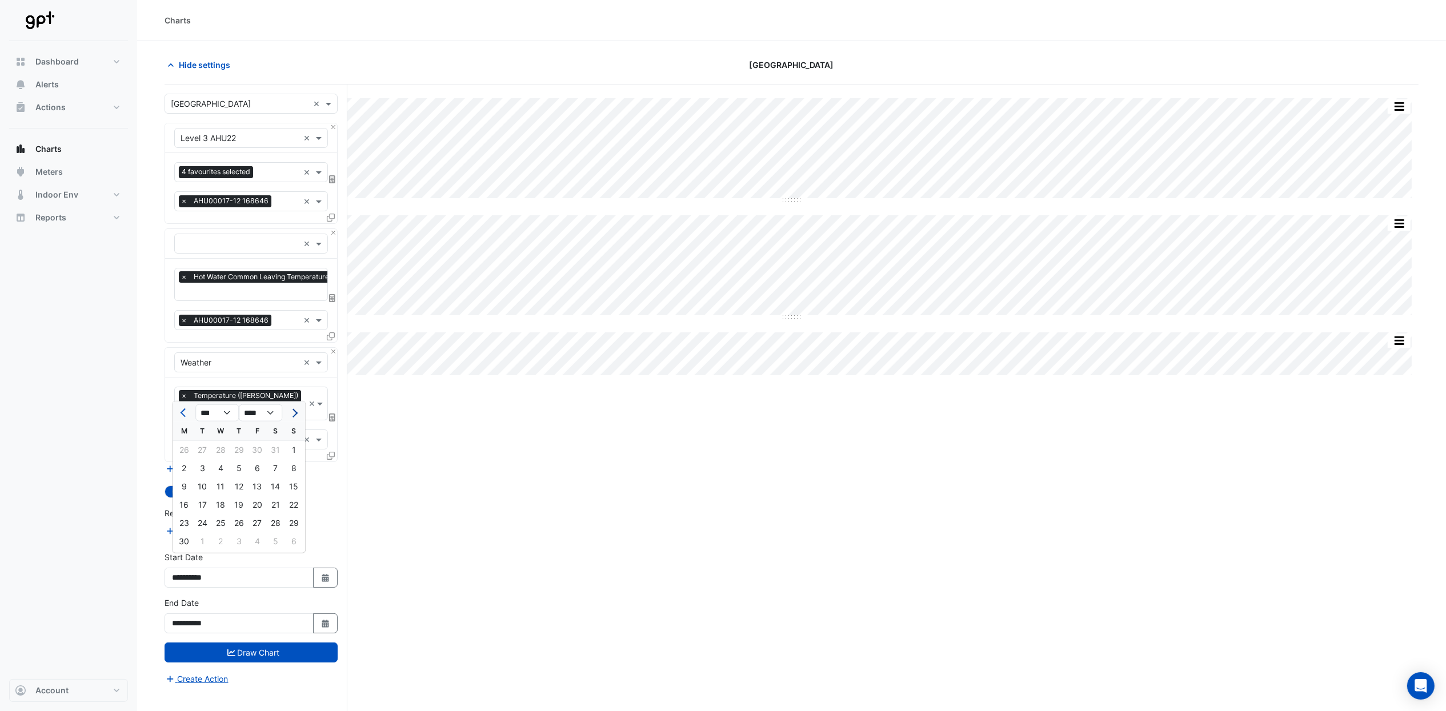
click at [290, 410] on span "Next month" at bounding box center [293, 413] width 9 height 9
select select "*"
click at [291, 413] on div at bounding box center [293, 413] width 23 height 18
click at [294, 413] on div at bounding box center [293, 413] width 23 height 18
click at [51, 214] on span "Reports" at bounding box center [50, 217] width 31 height 11
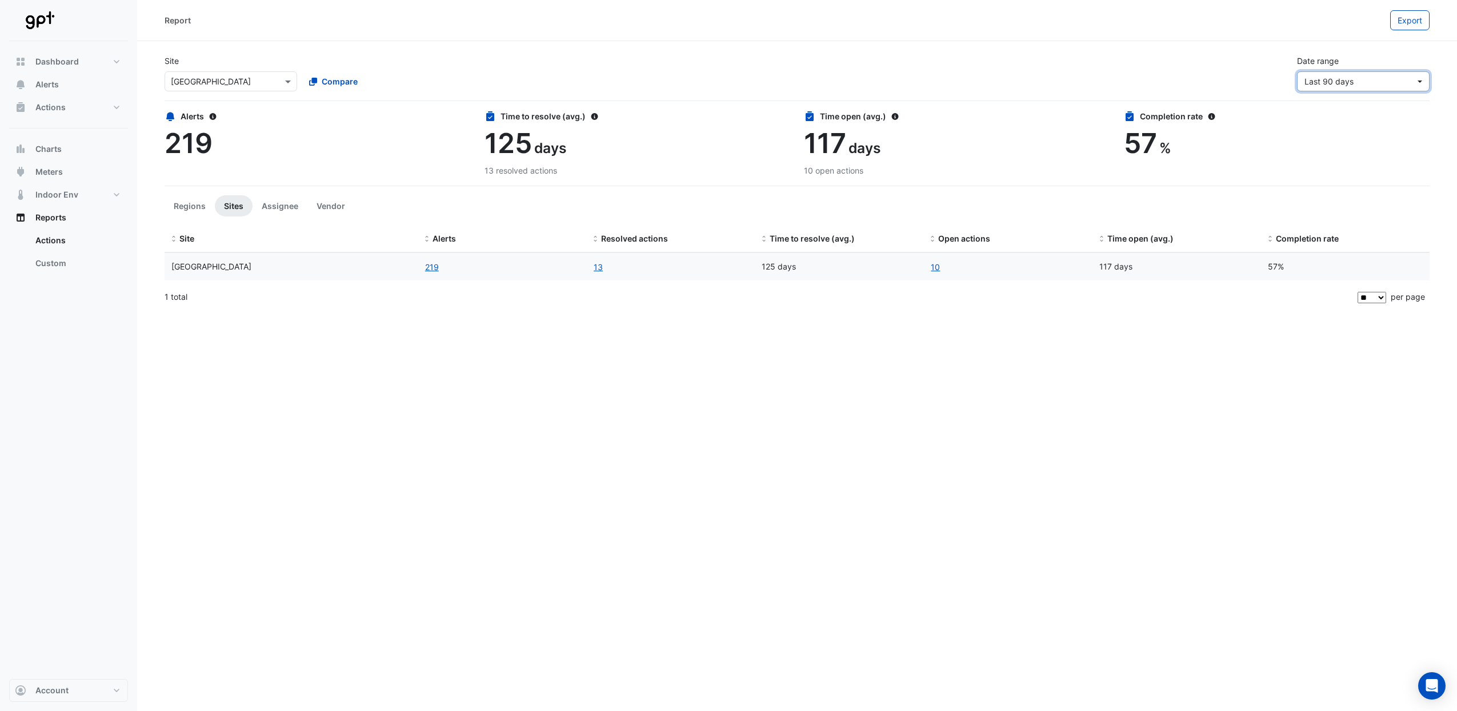
click at [1416, 83] on button "Last 90 days" at bounding box center [1363, 81] width 133 height 20
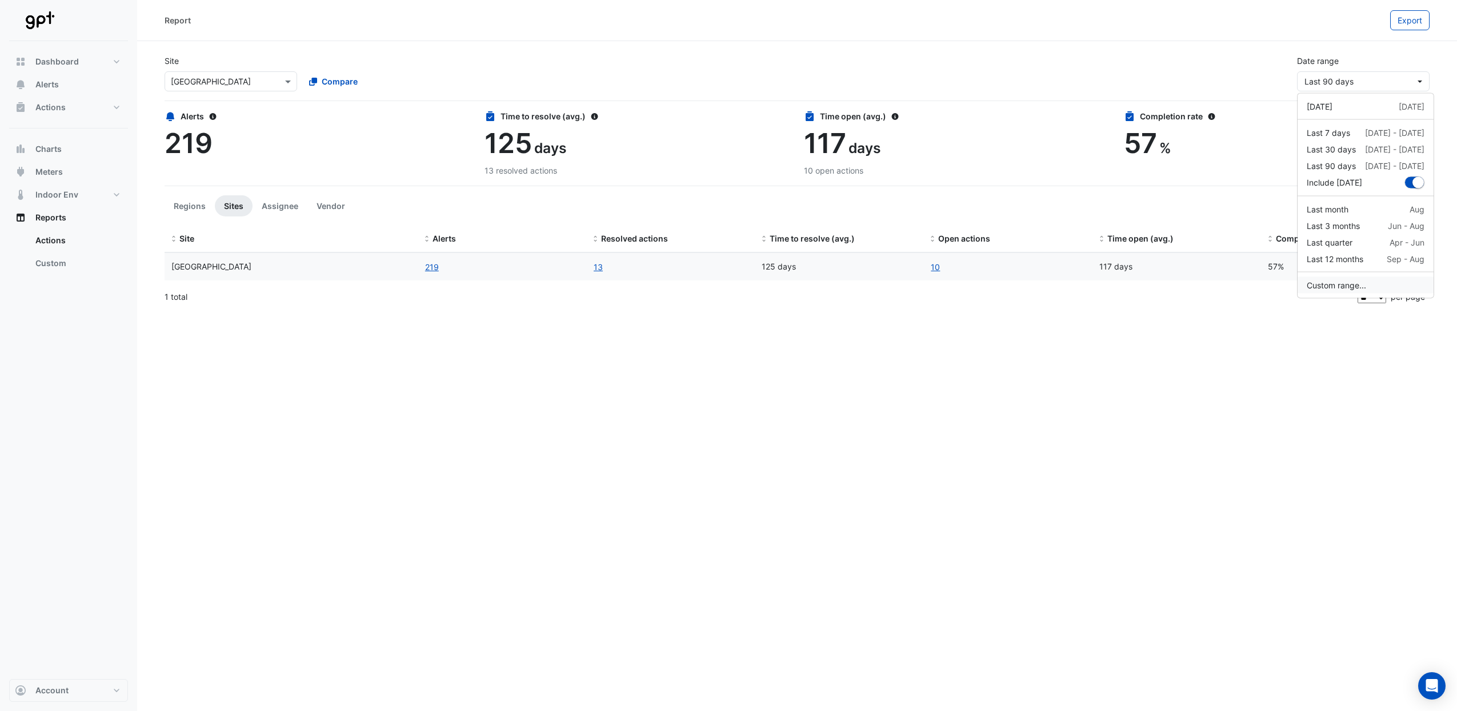
click at [1322, 284] on button "Custom range..." at bounding box center [1366, 285] width 136 height 17
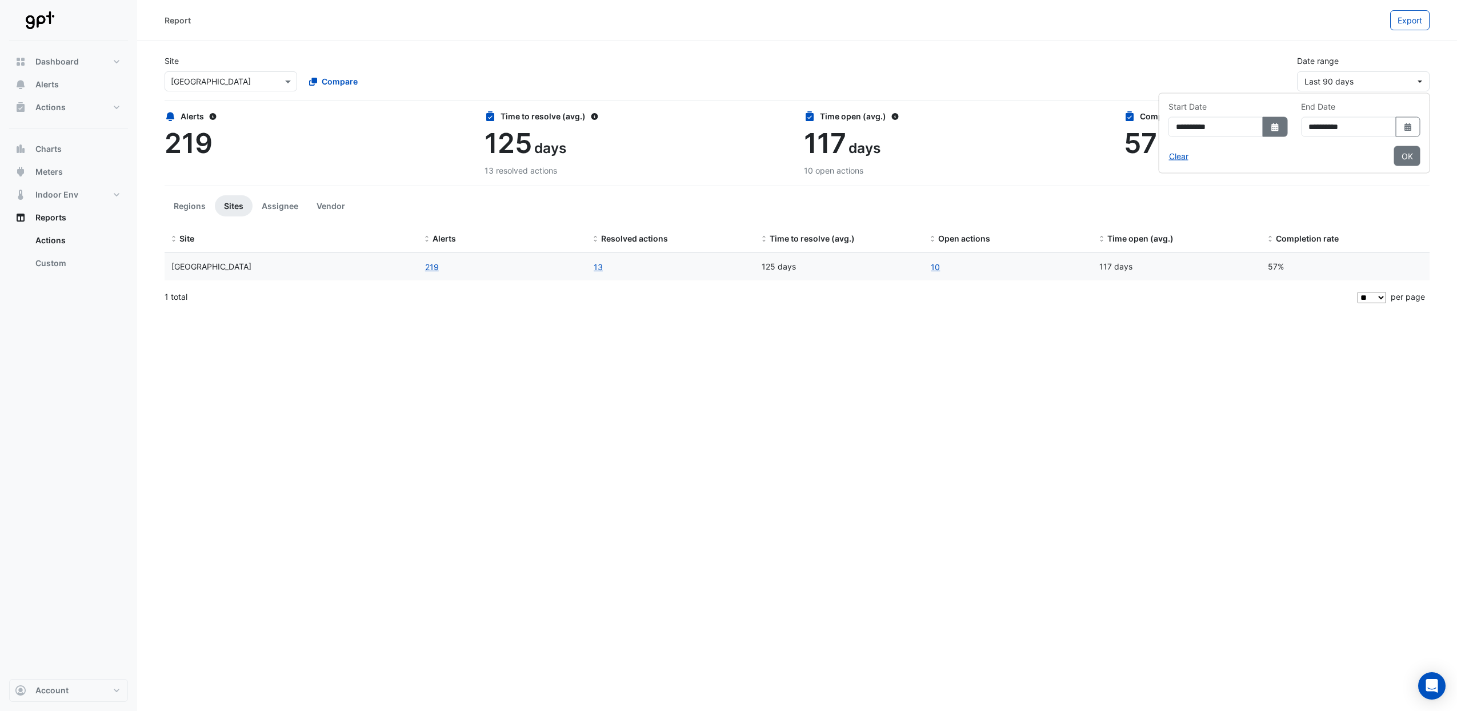
click at [1271, 129] on icon "dropDown" at bounding box center [1274, 127] width 7 height 8
select select "*"
select select "****"
drag, startPoint x: 1166, startPoint y: 153, endPoint x: 1162, endPoint y: 158, distance: 6.5
click at [1166, 153] on select "*** *** *** *** *** *** *** *** ***" at bounding box center [1152, 150] width 43 height 17
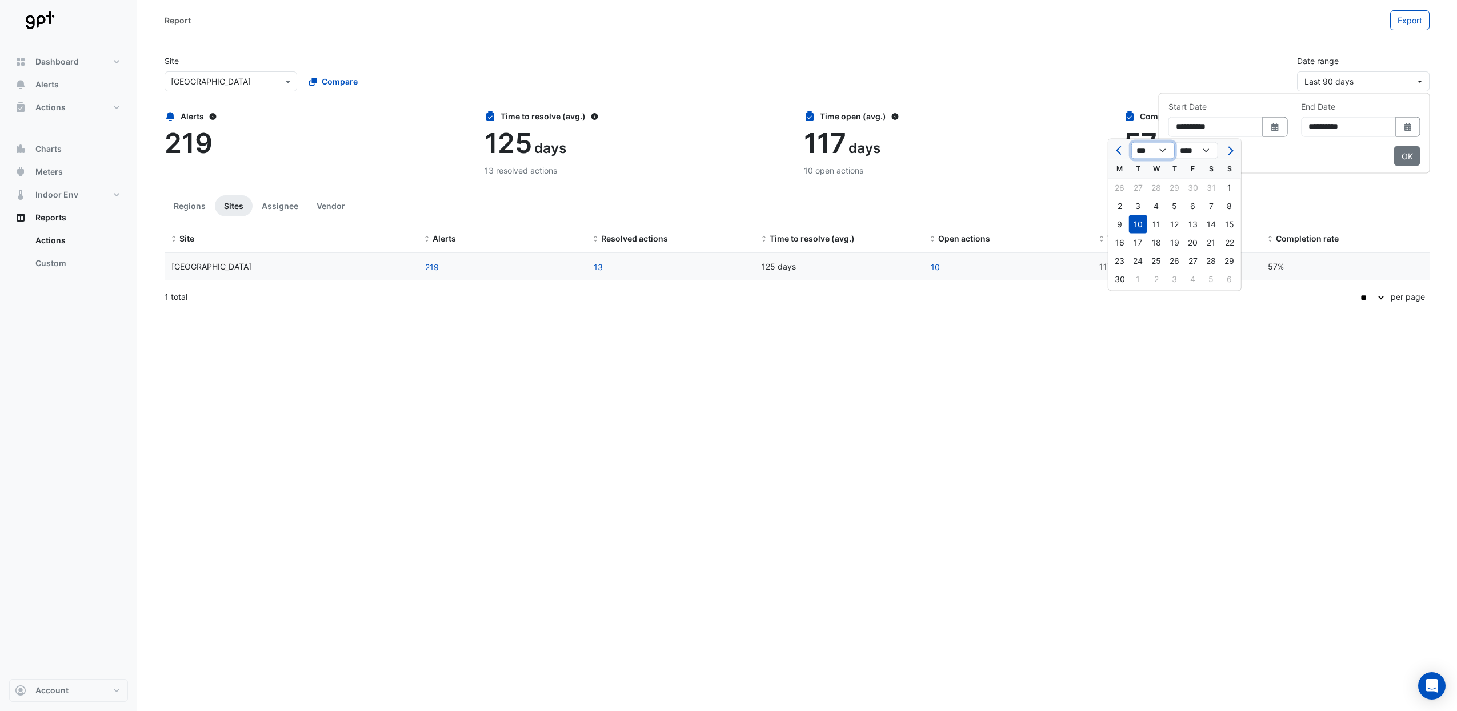
select select "*"
click at [1131, 142] on select "*** *** *** *** *** *** *** *** ***" at bounding box center [1152, 150] width 43 height 17
click at [1195, 183] on div "1" at bounding box center [1193, 188] width 18 height 18
type input "**********"
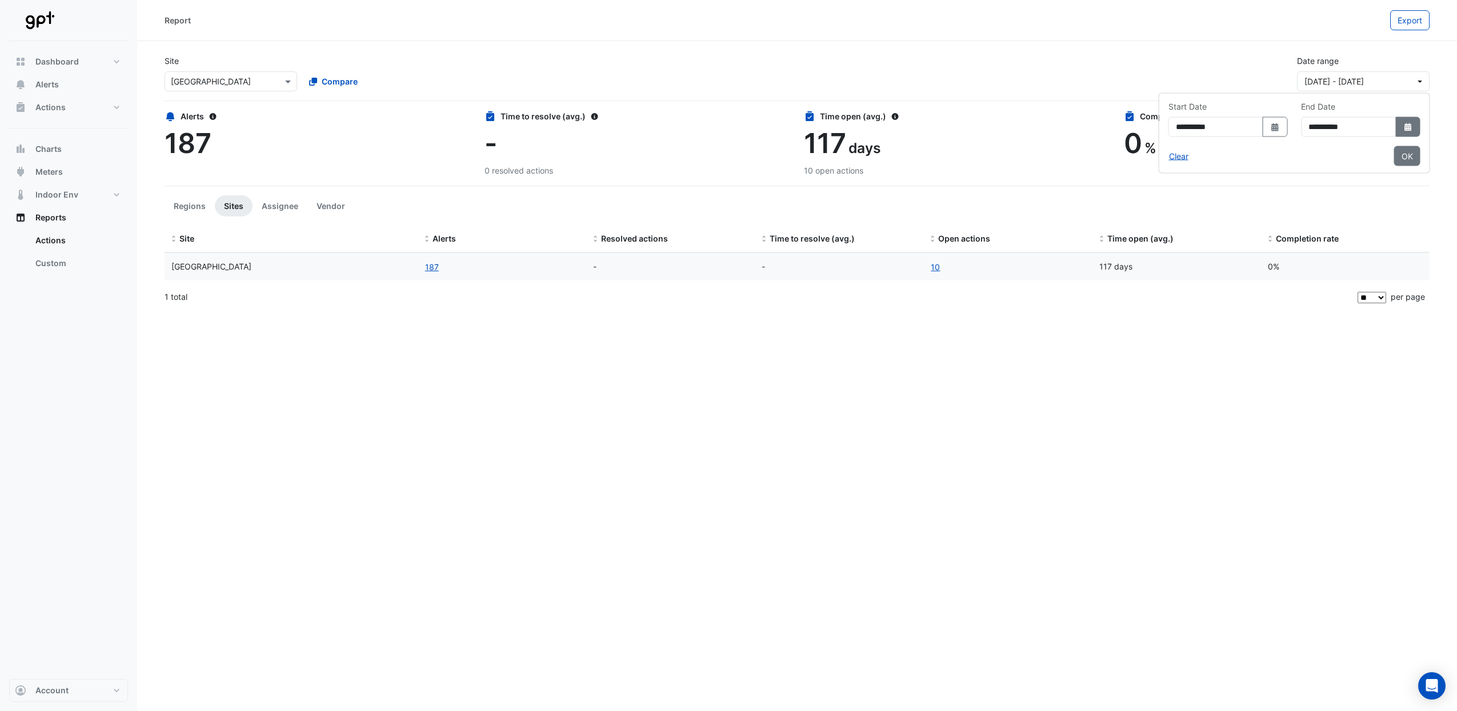
click at [1408, 126] on icon "dropDown" at bounding box center [1407, 127] width 7 height 8
click at [1323, 150] on select "*** *** *** *** ***" at bounding box center [1312, 150] width 43 height 17
select select "*"
click at [1291, 142] on select "*** *** *** *** ***" at bounding box center [1312, 150] width 43 height 17
click at [1383, 259] on div "31" at bounding box center [1389, 261] width 18 height 18
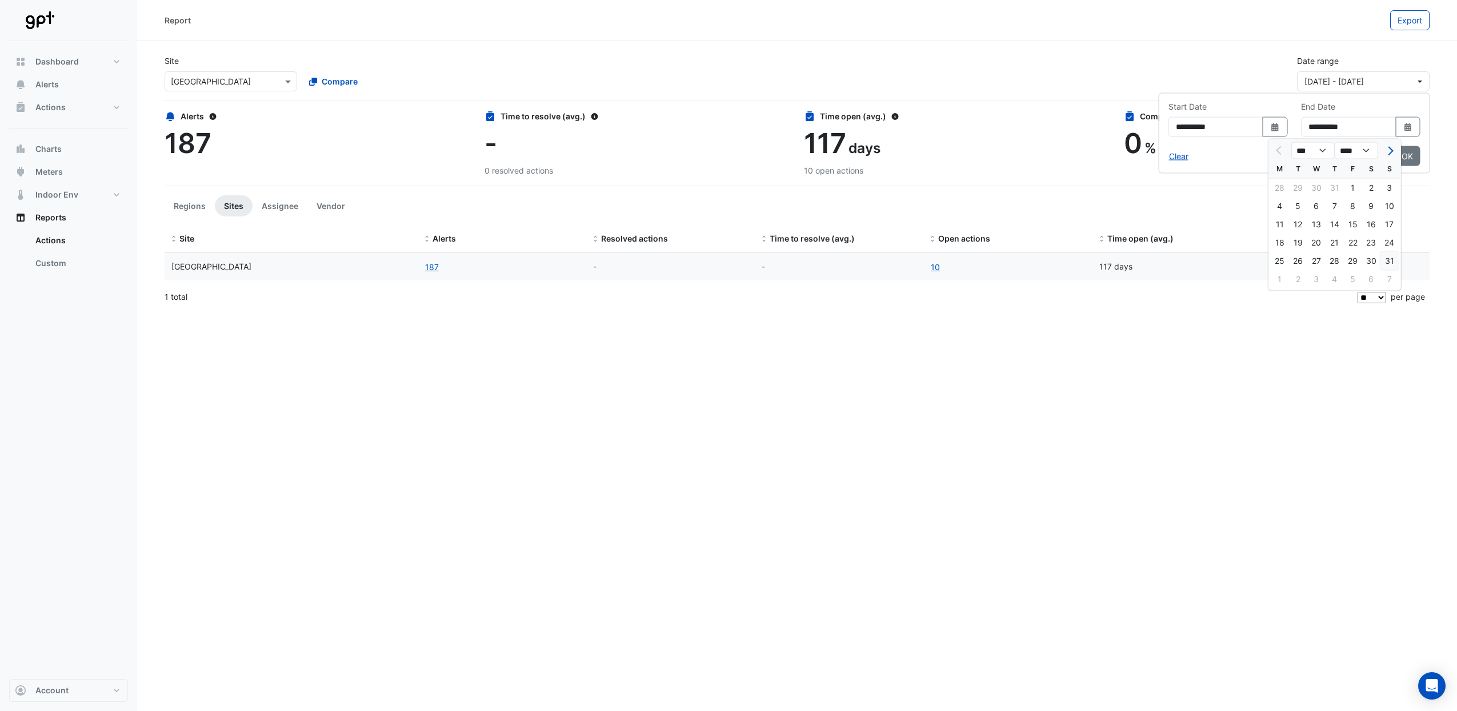
type input "**********"
click at [1409, 158] on button "OK" at bounding box center [1407, 156] width 26 height 20
click at [935, 270] on link "10" at bounding box center [935, 267] width 10 height 13
click at [433, 267] on button "162" at bounding box center [432, 267] width 15 height 13
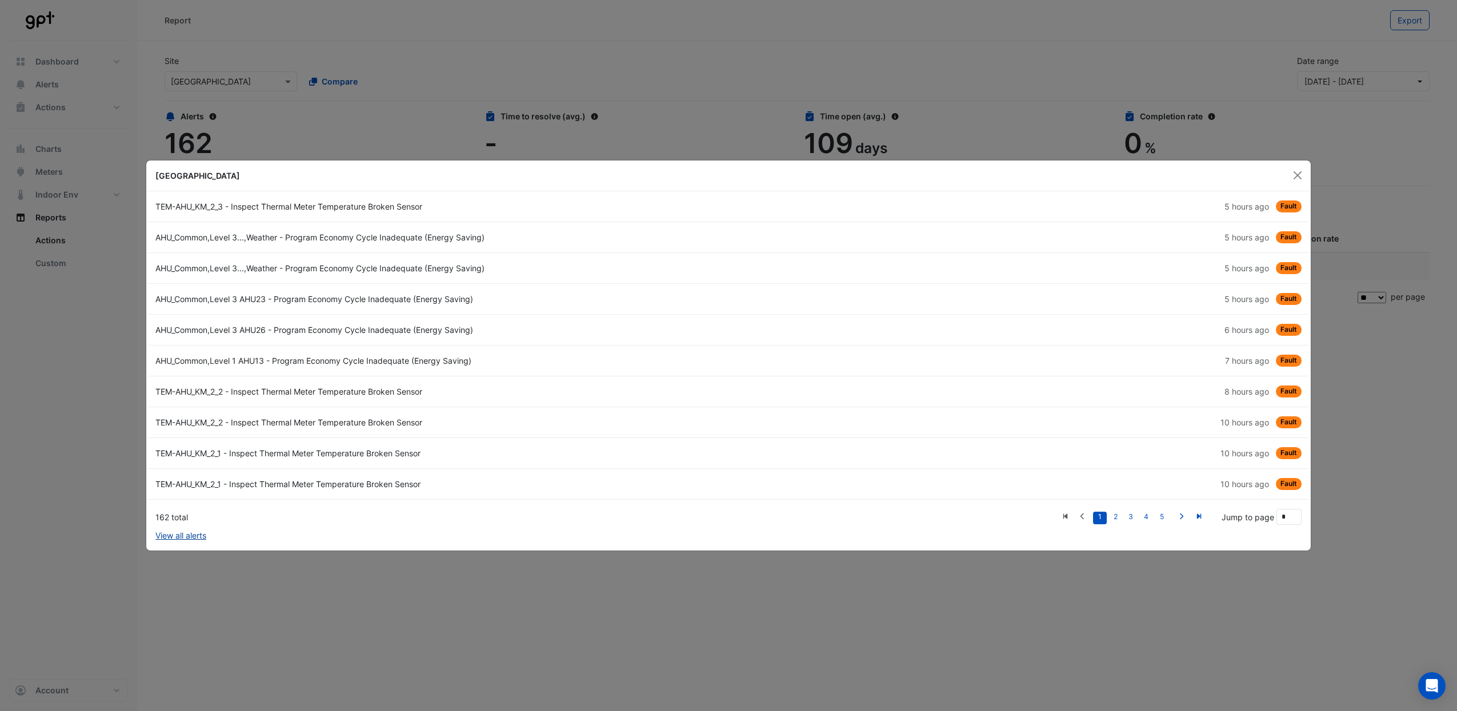
click at [181, 536] on link "View all alerts" at bounding box center [180, 536] width 51 height 12
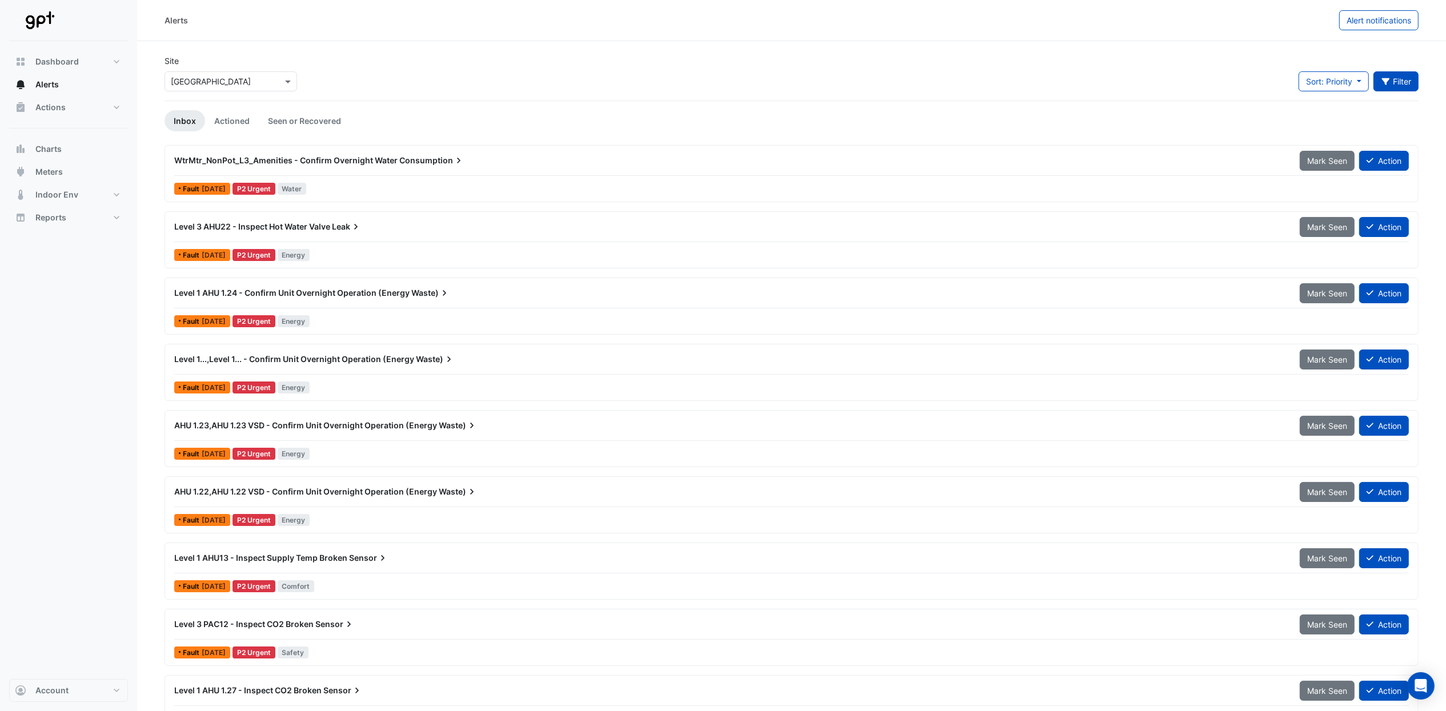
click at [1395, 80] on button "Filter" at bounding box center [1397, 81] width 46 height 20
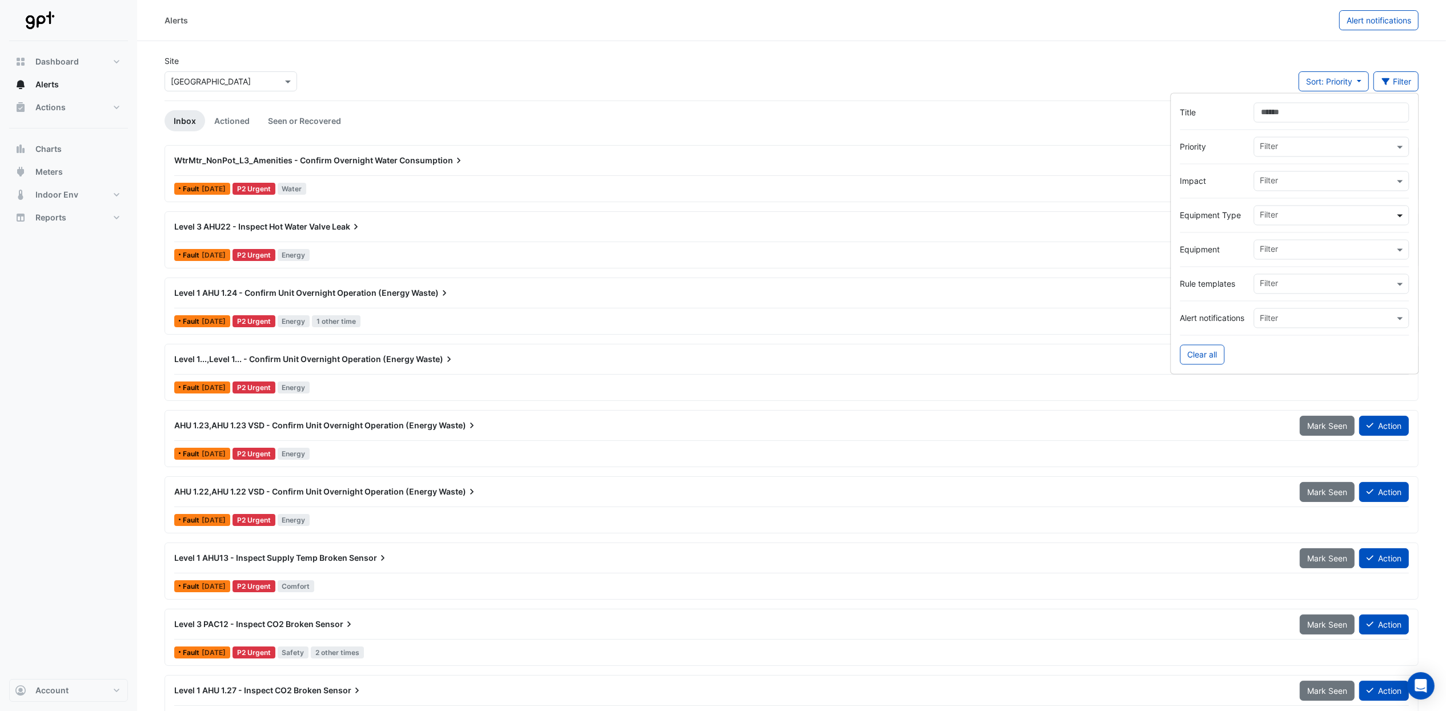
click at [1398, 215] on span at bounding box center [1402, 216] width 14 height 12
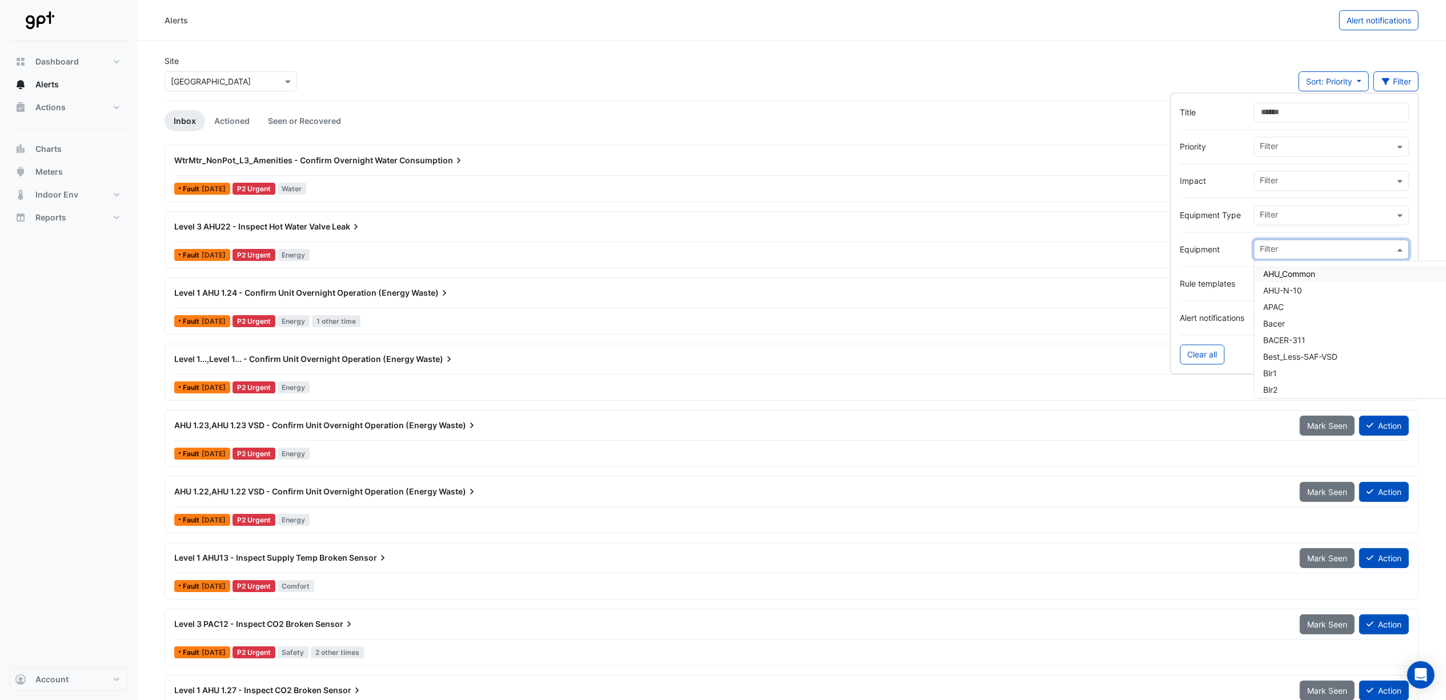
click at [1395, 249] on span at bounding box center [1402, 250] width 14 height 12
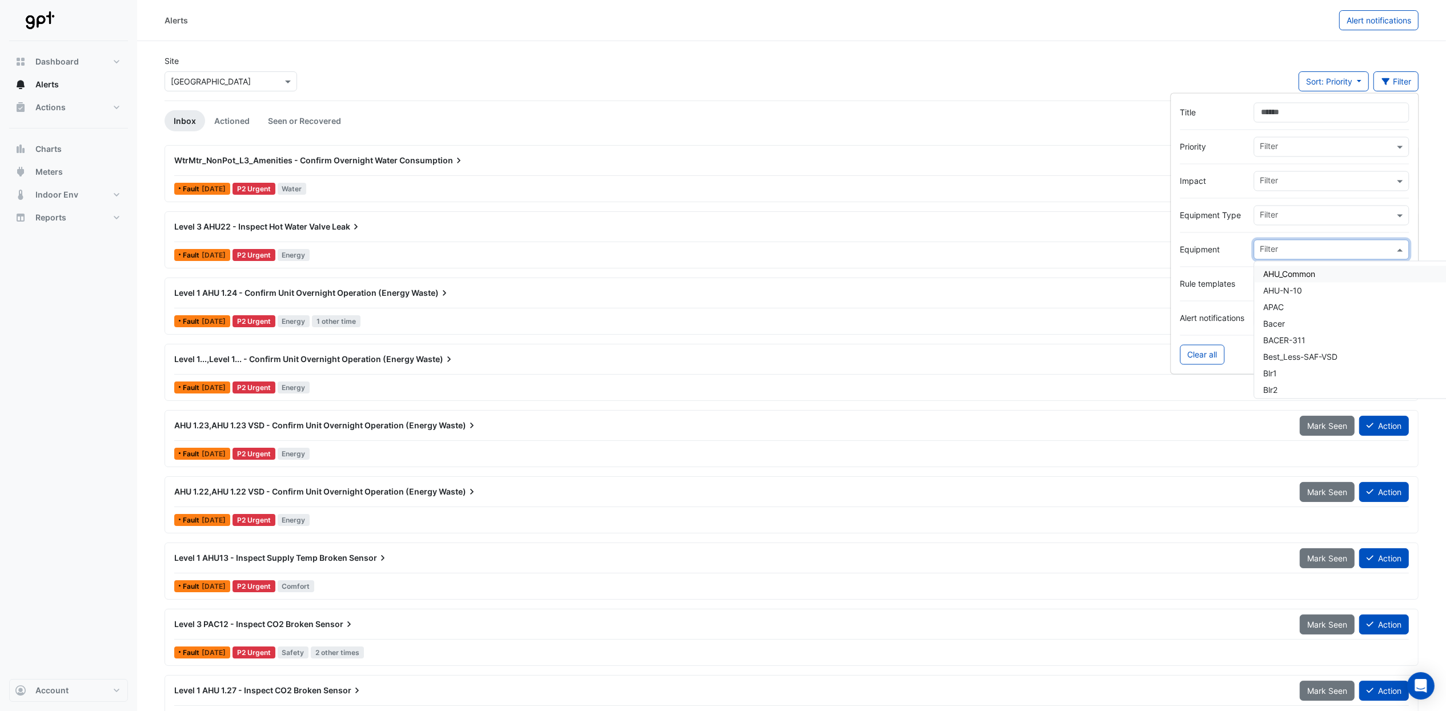
click at [1395, 249] on span at bounding box center [1402, 250] width 14 height 12
click at [1395, 284] on span at bounding box center [1402, 284] width 14 height 12
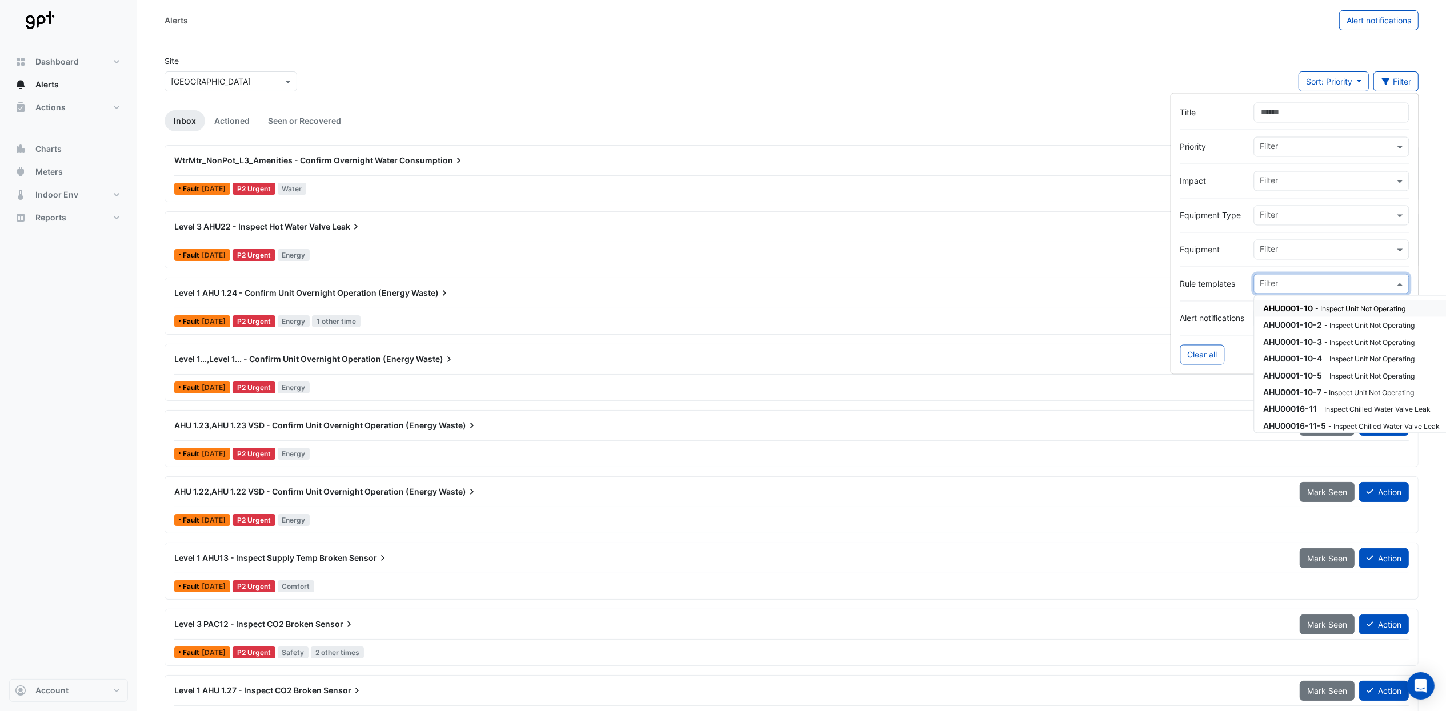
click at [1395, 284] on span at bounding box center [1402, 284] width 14 height 12
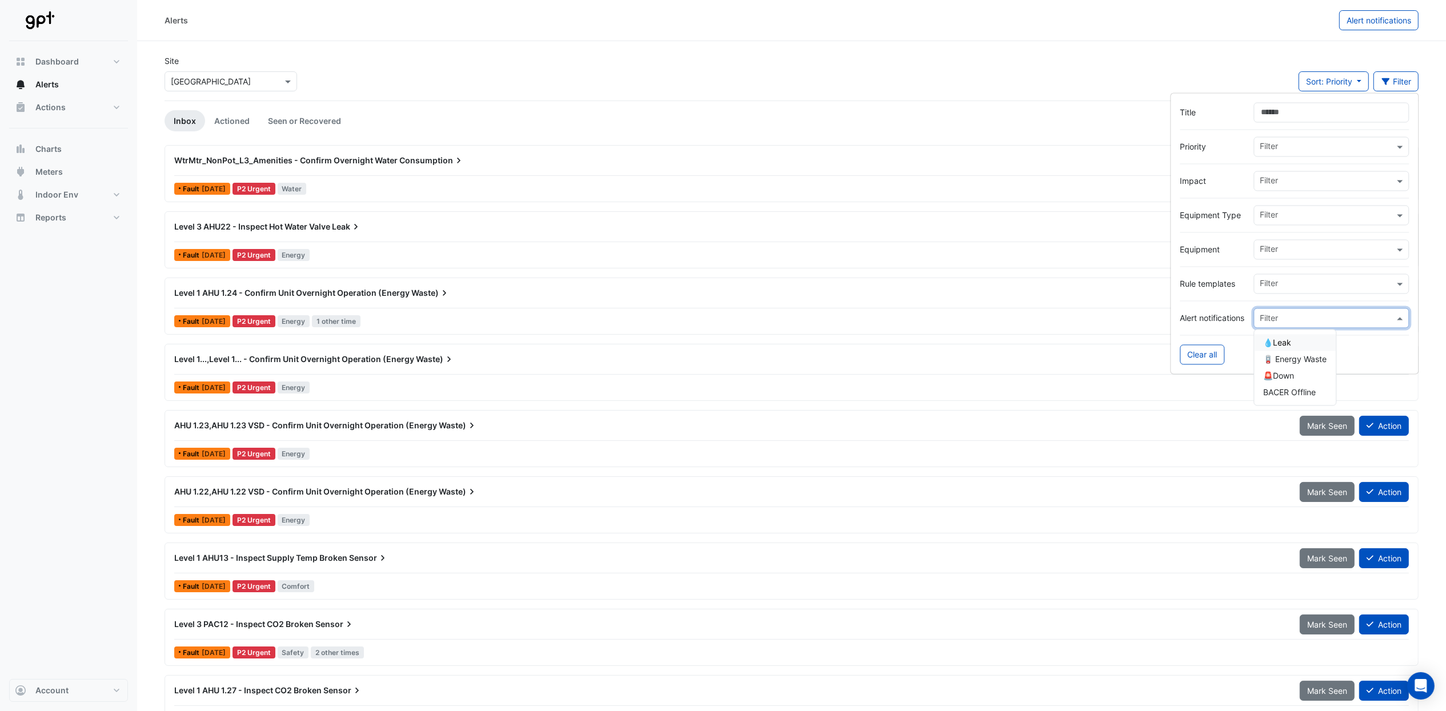
click at [1383, 319] on div at bounding box center [1332, 318] width 154 height 13
click at [1278, 363] on span "🪫 Energy Waste" at bounding box center [1295, 360] width 63 height 10
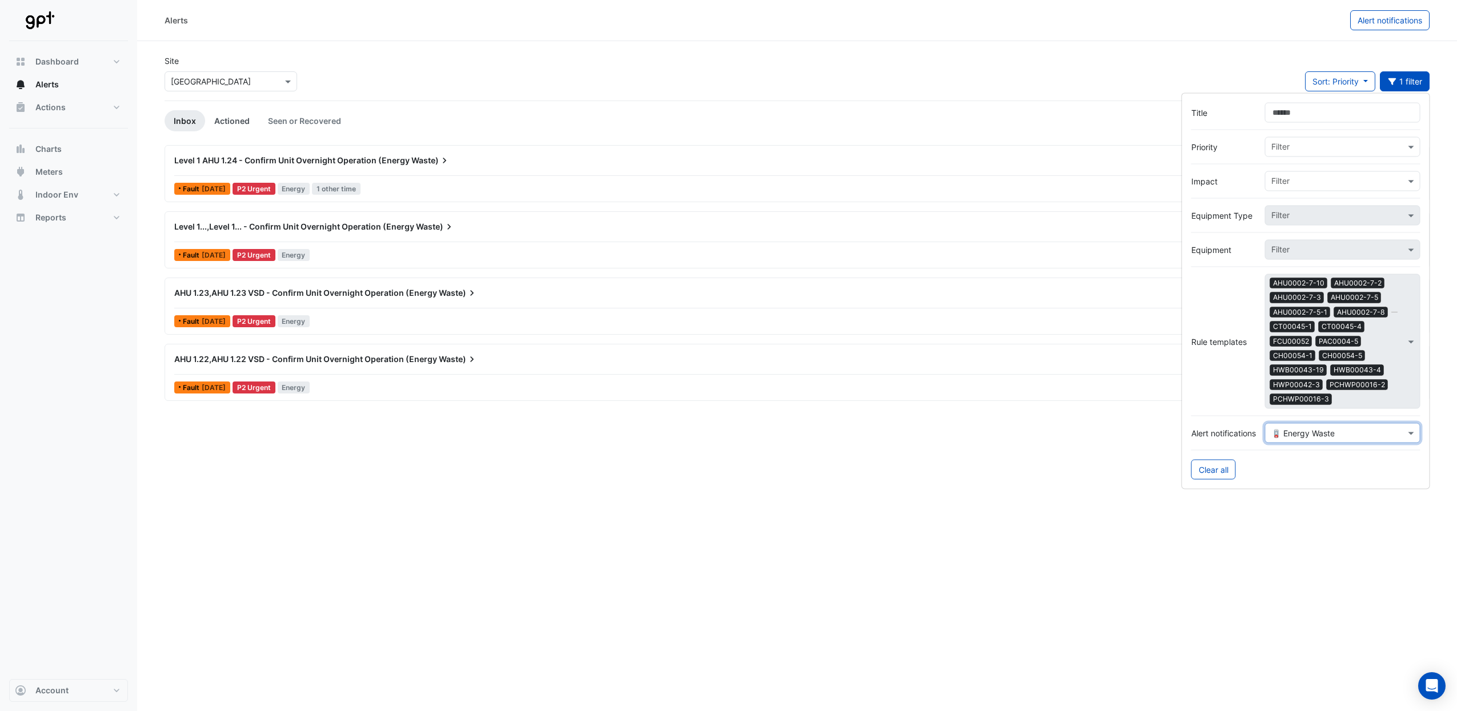
click at [233, 118] on link "Actioned" at bounding box center [232, 120] width 54 height 21
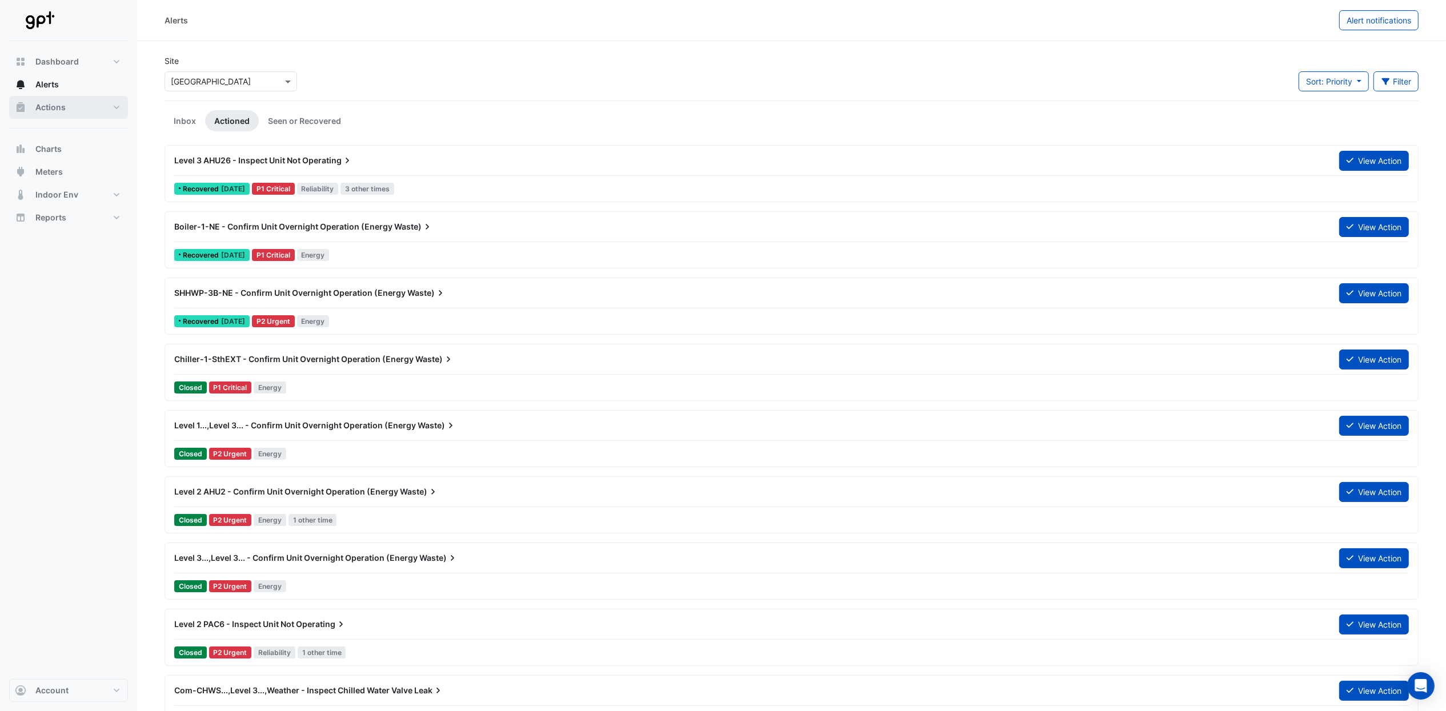
click at [53, 107] on span "Actions" at bounding box center [50, 107] width 30 height 11
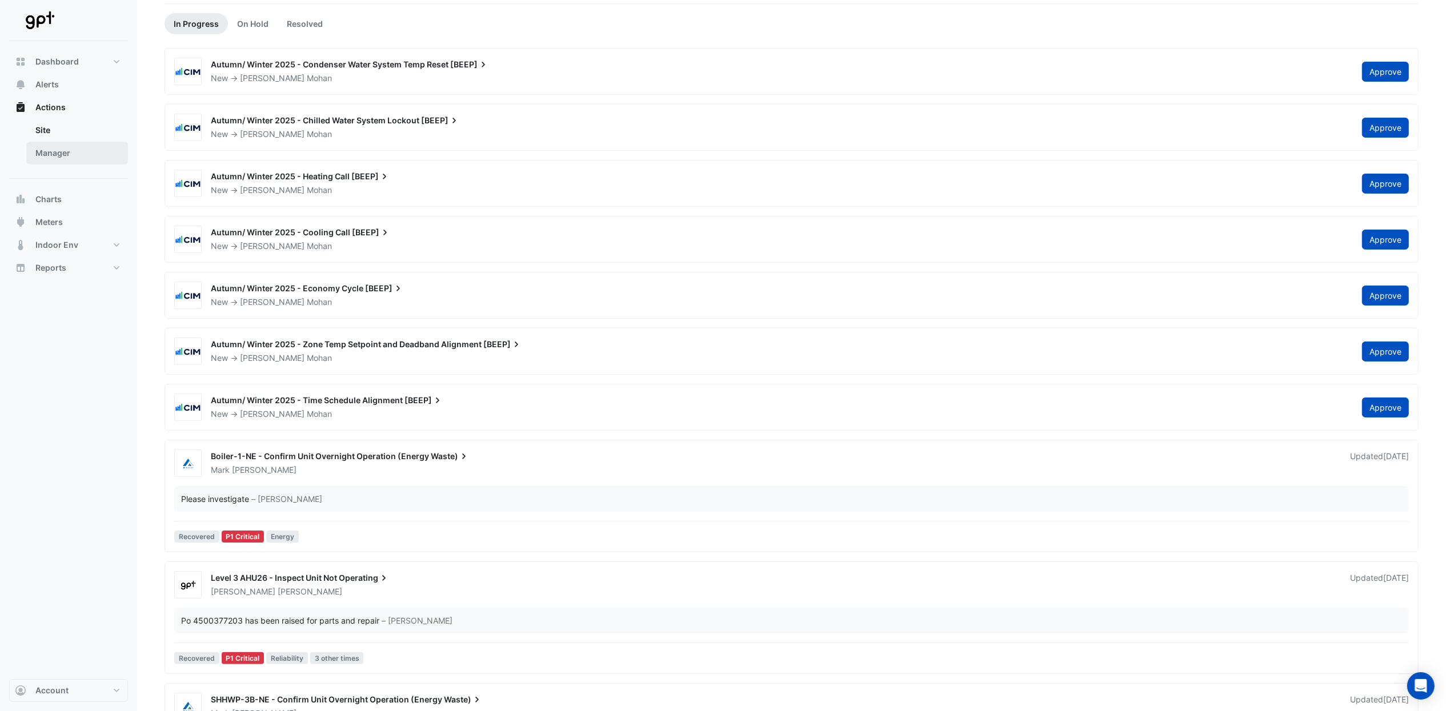
scroll to position [15, 0]
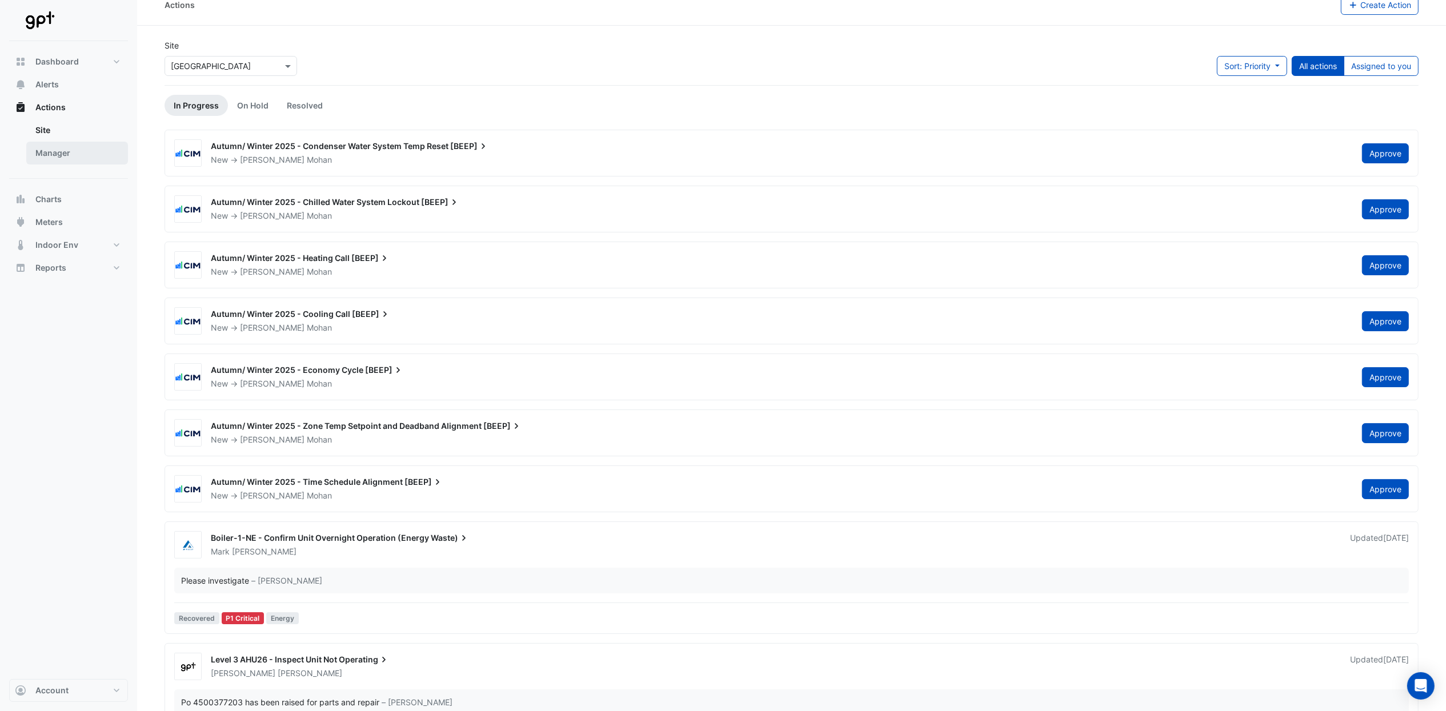
click at [42, 152] on link "Manager" at bounding box center [77, 153] width 102 height 23
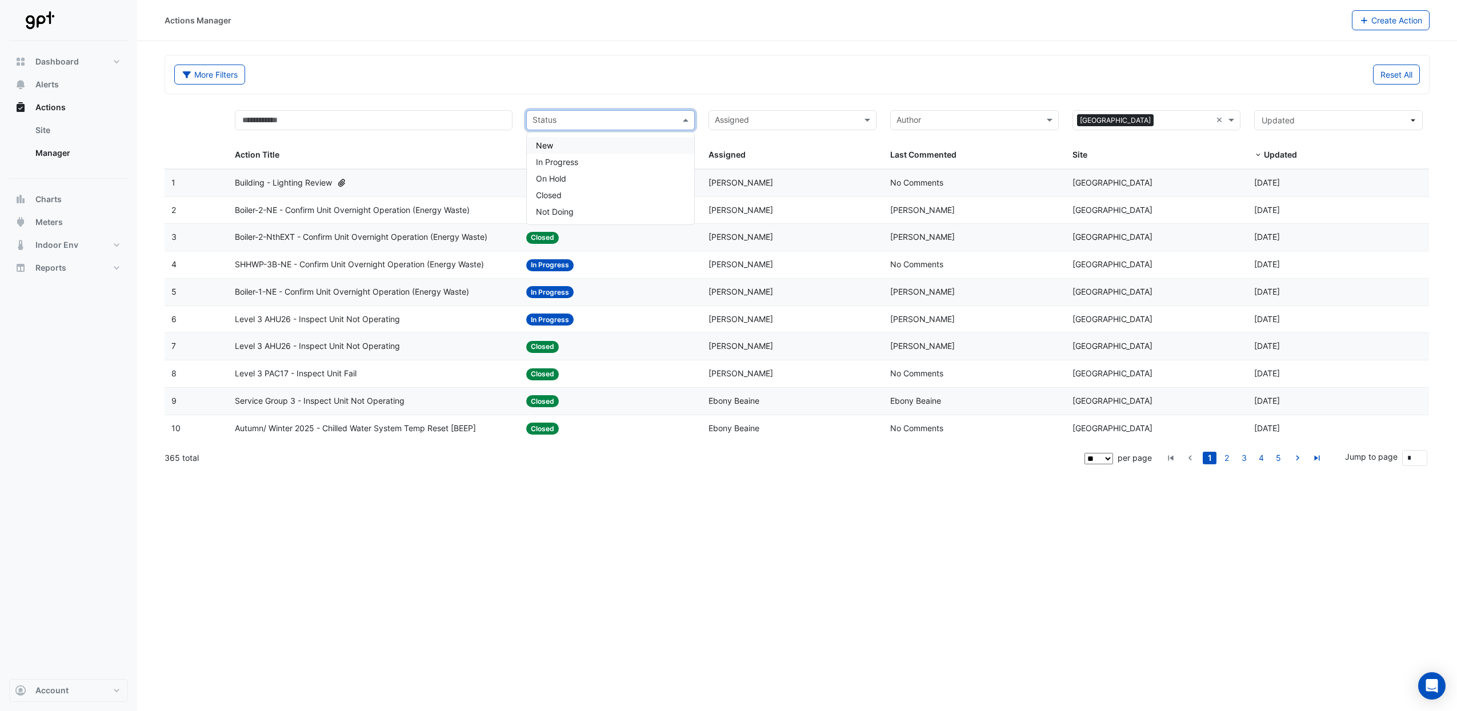
click at [684, 120] on span at bounding box center [687, 120] width 14 height 13
click at [575, 146] on div "New" at bounding box center [610, 145] width 167 height 17
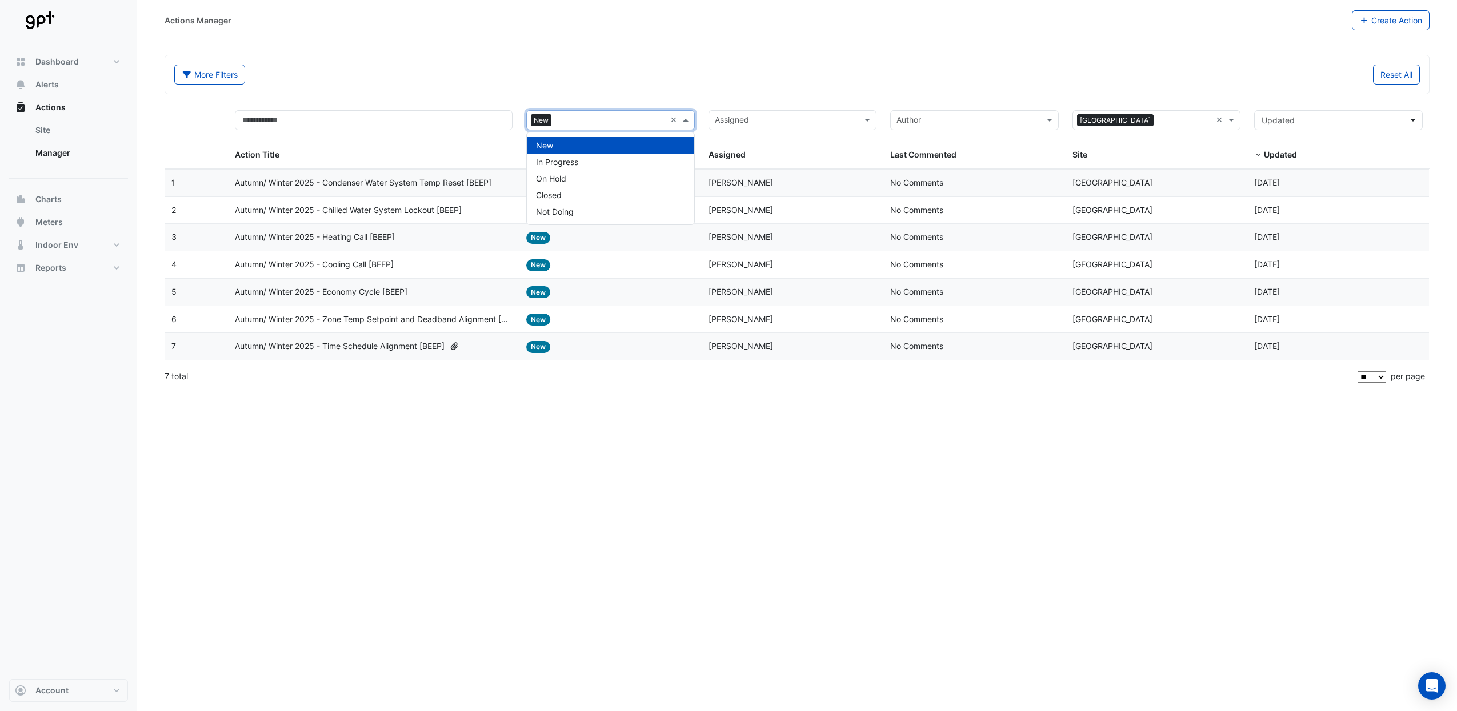
click at [690, 118] on span at bounding box center [687, 120] width 14 height 13
click at [617, 163] on div "In Progress" at bounding box center [610, 162] width 167 height 17
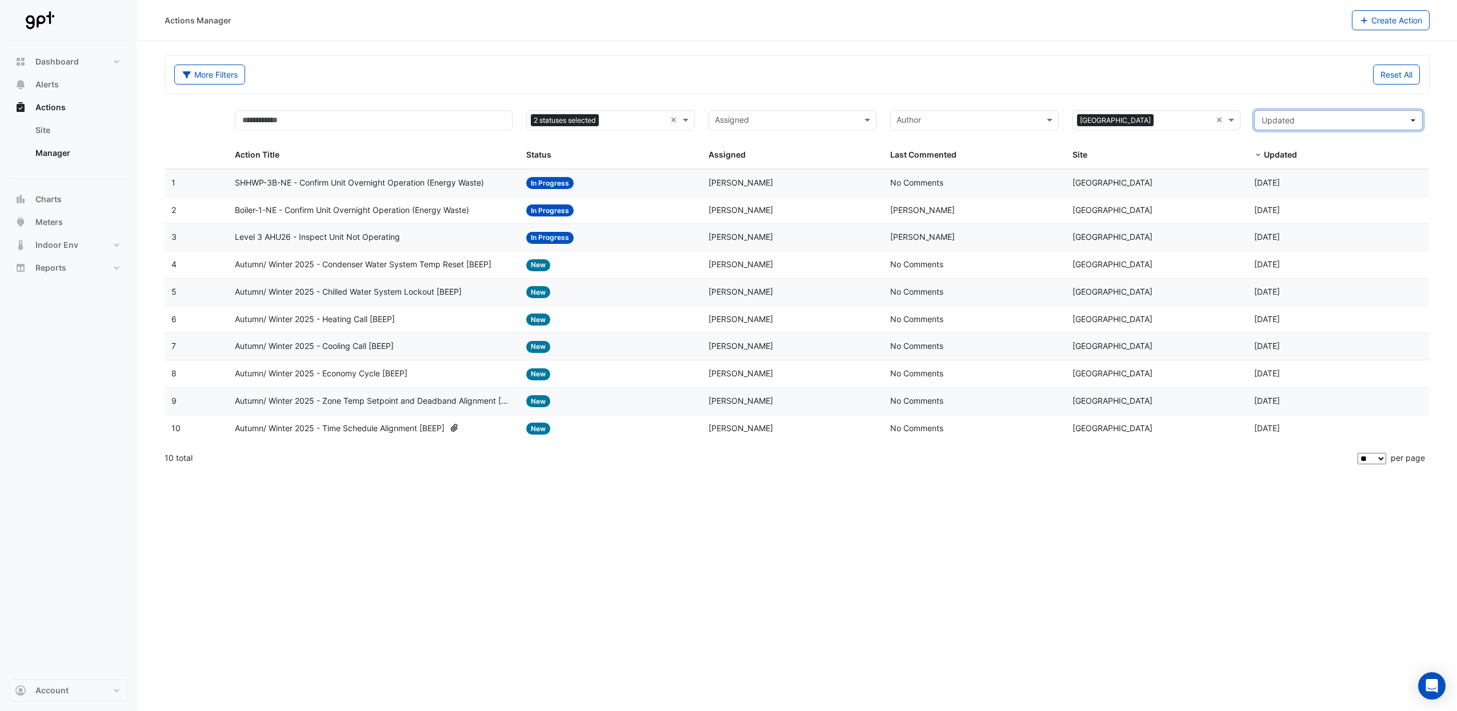
click at [1396, 121] on span "Updated" at bounding box center [1335, 120] width 147 height 12
click at [1309, 190] on div "Last 30 days" at bounding box center [1288, 188] width 49 height 12
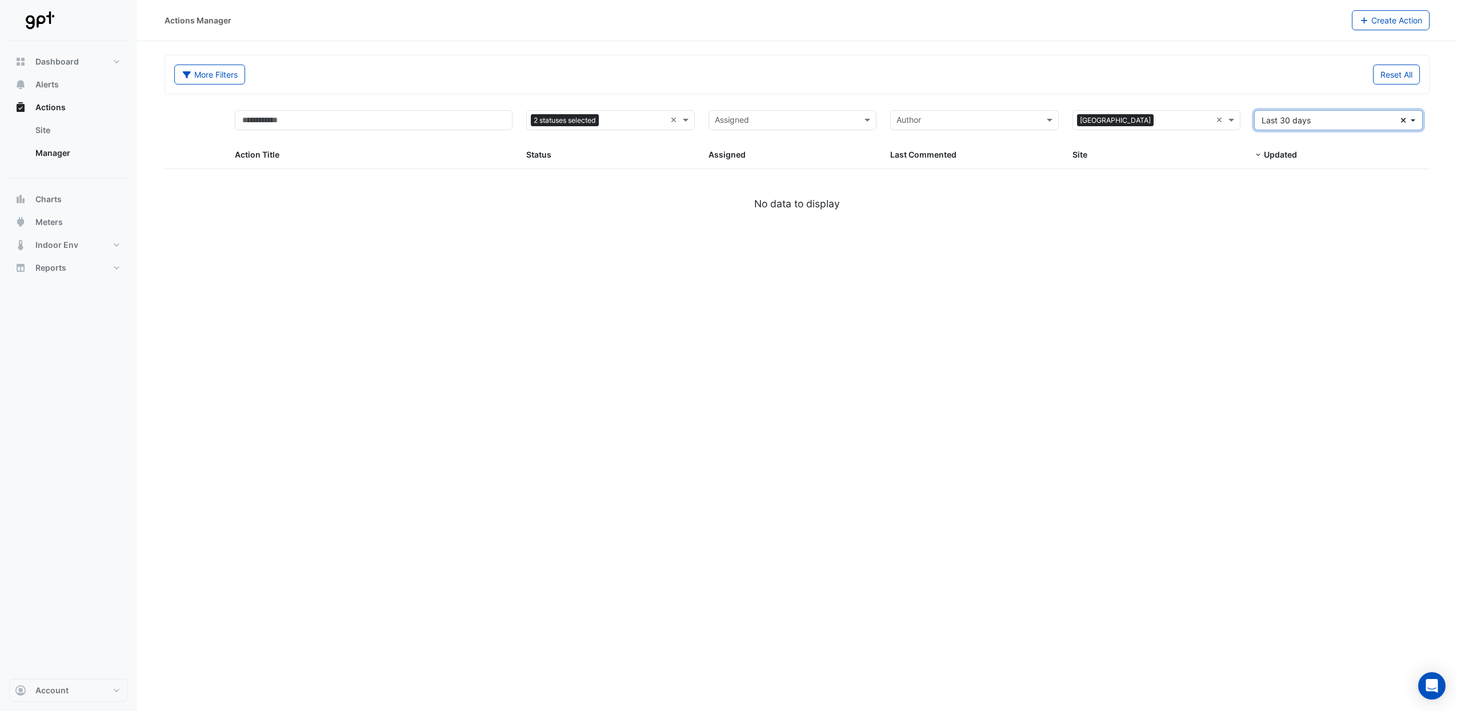
click at [1403, 120] on icon "button" at bounding box center [1403, 120] width 5 height 5
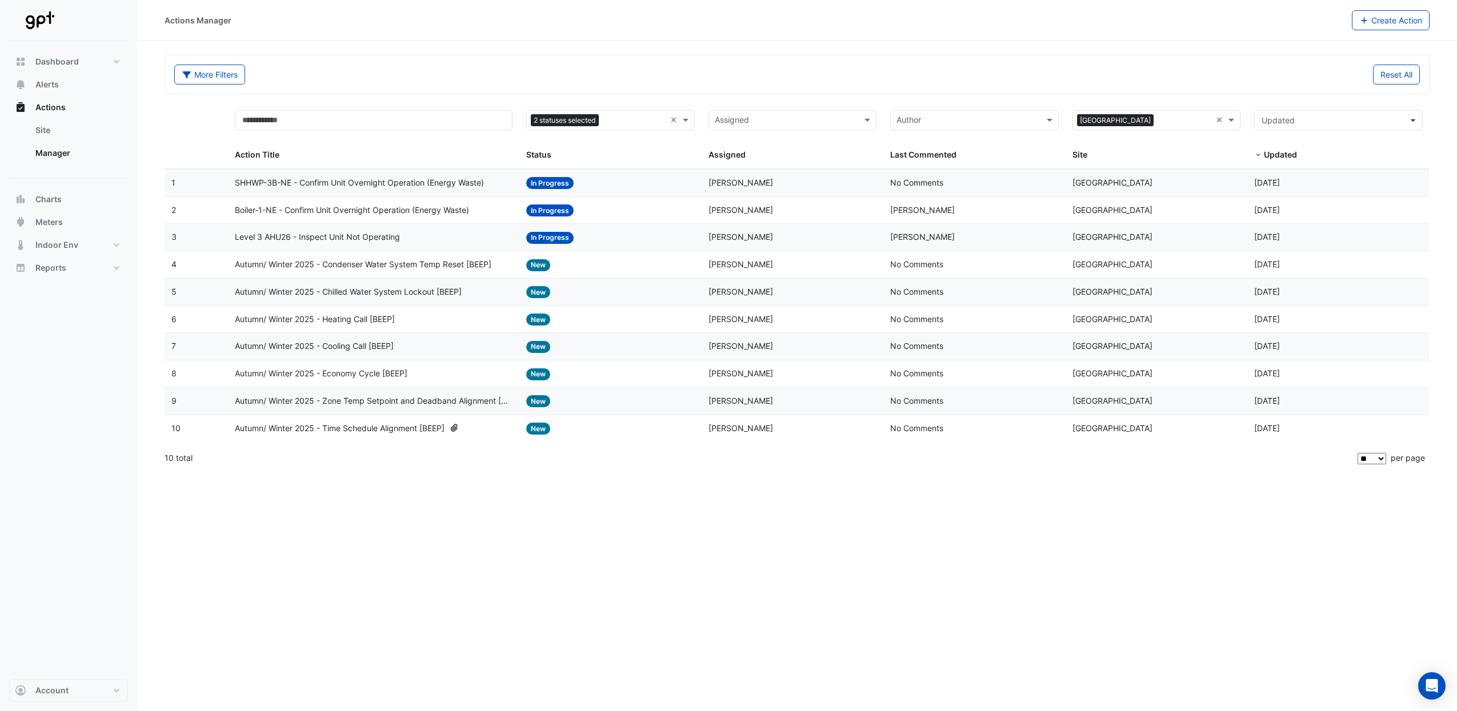
click at [354, 181] on span "SHHWP-3B-NE - Confirm Unit Overnight Operation (Energy Waste)" at bounding box center [359, 183] width 249 height 13
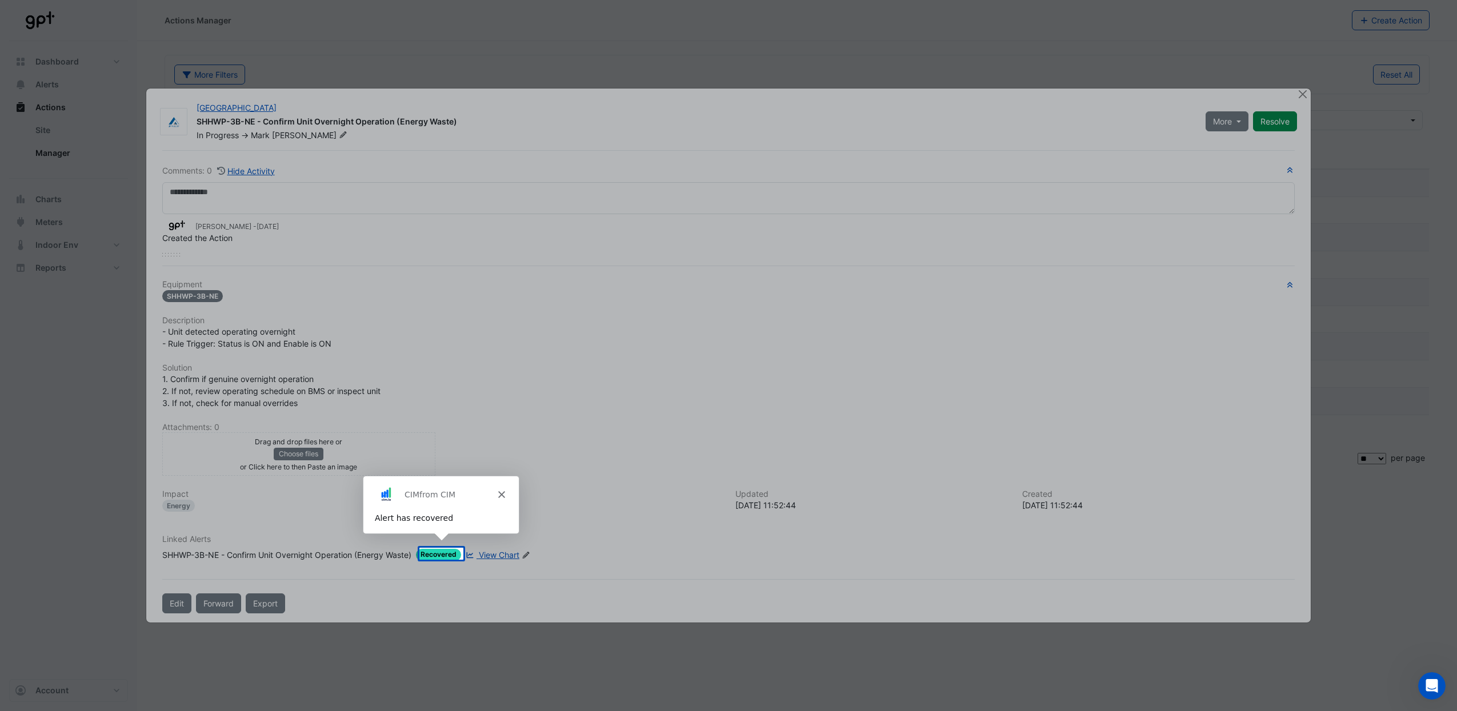
click at [86, 346] on div "Product tour overlay" at bounding box center [728, 355] width 1457 height 711
click at [1298, 95] on div "Product tour overlay" at bounding box center [728, 355] width 1457 height 711
click at [1301, 97] on div "Product tour overlay" at bounding box center [728, 355] width 1457 height 711
click at [502, 493] on polygon "Close" at bounding box center [501, 494] width 7 height 7
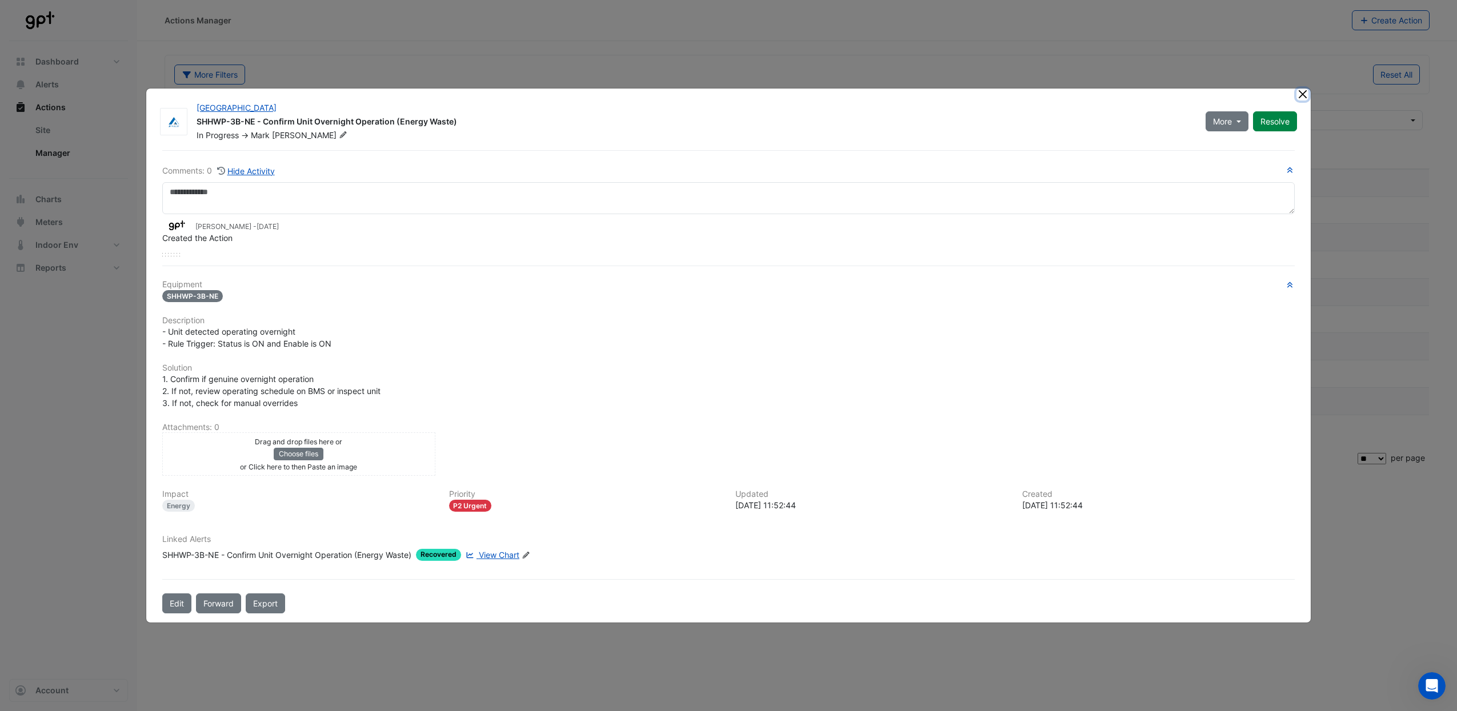
click at [1297, 93] on button "Close" at bounding box center [1302, 95] width 12 height 12
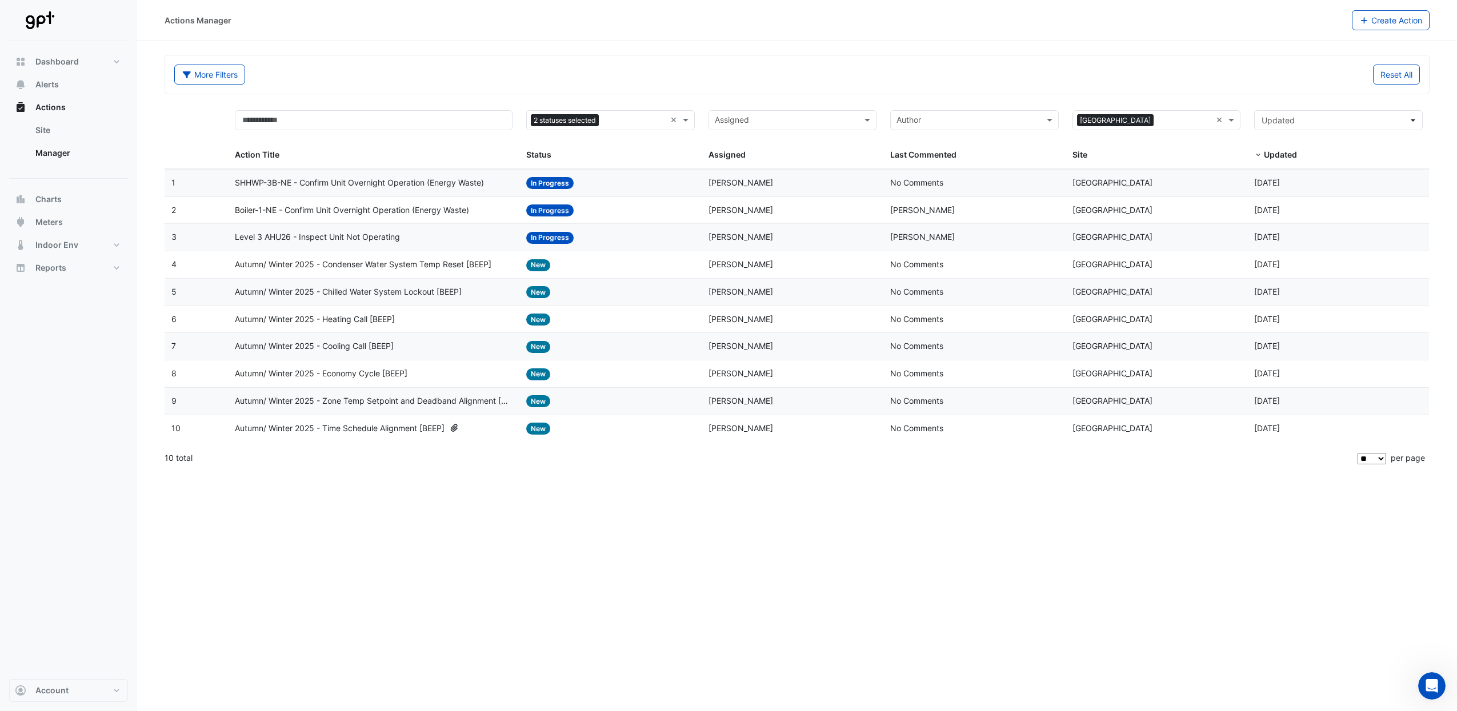
click at [357, 209] on span "Boiler-1-NE - Confirm Unit Overnight Operation (Energy Waste)" at bounding box center [352, 210] width 234 height 13
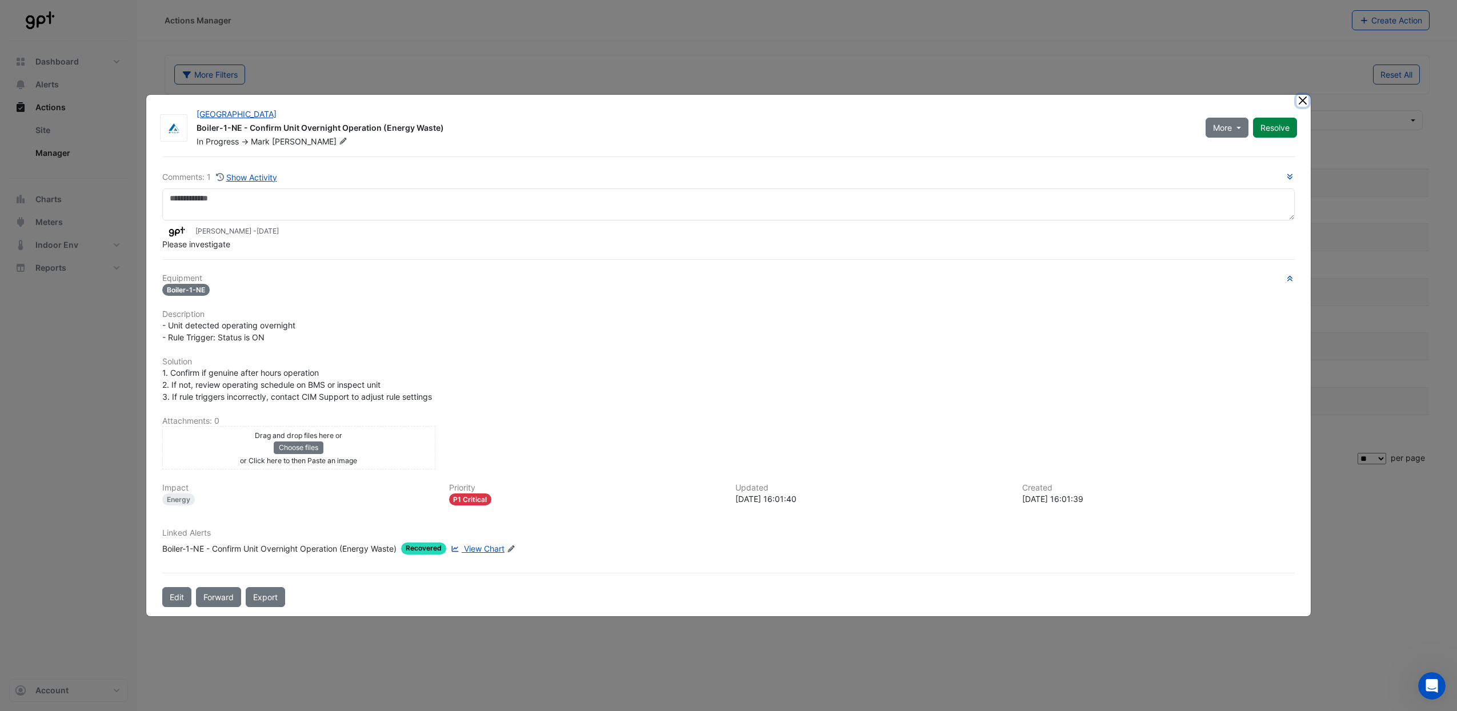
click at [1302, 90] on ngb-modal-window "Highpoint Shopping Centre Boiler-1-NE - Confirm Unit Overnight Operation (Energ…" at bounding box center [728, 355] width 1457 height 711
click at [1300, 98] on button "Close" at bounding box center [1302, 101] width 12 height 12
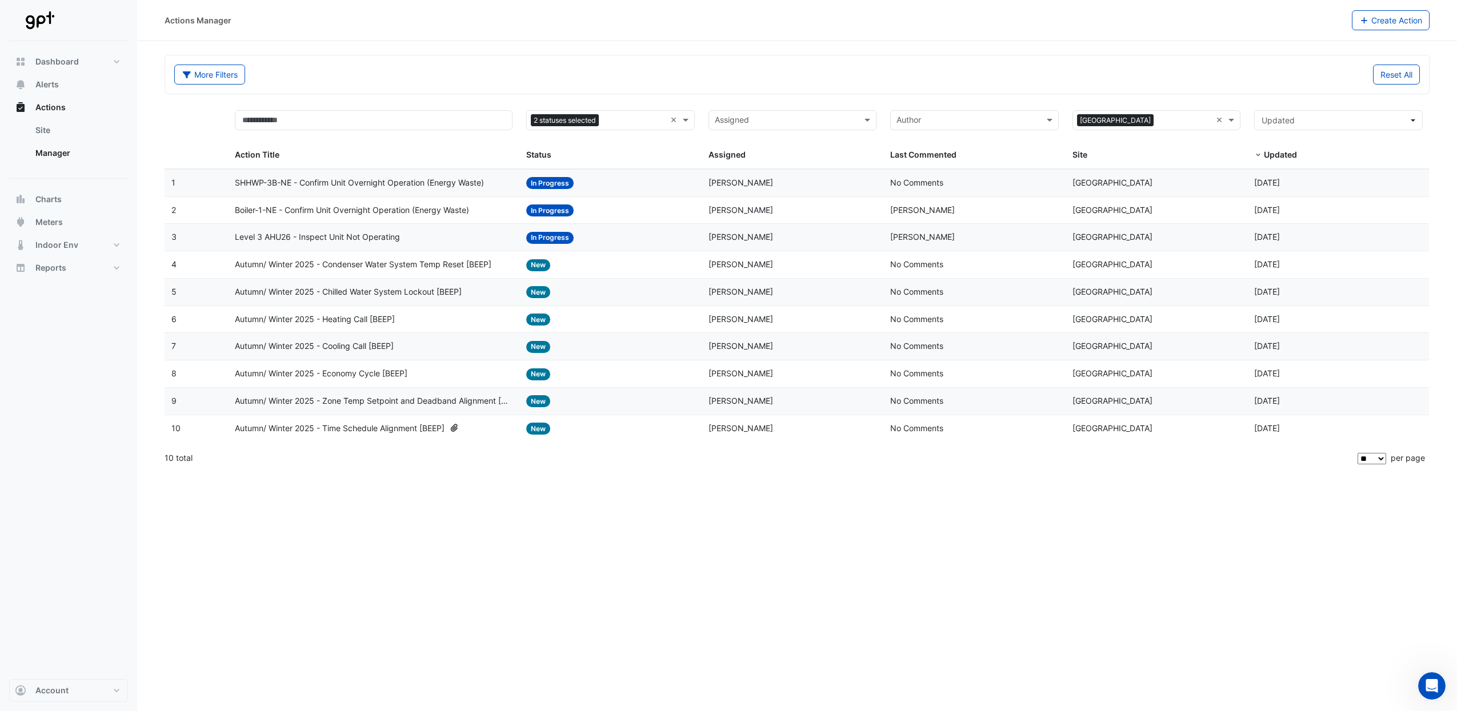
click at [279, 238] on span "Level 3 AHU26 - Inspect Unit Not Operating" at bounding box center [317, 237] width 165 height 13
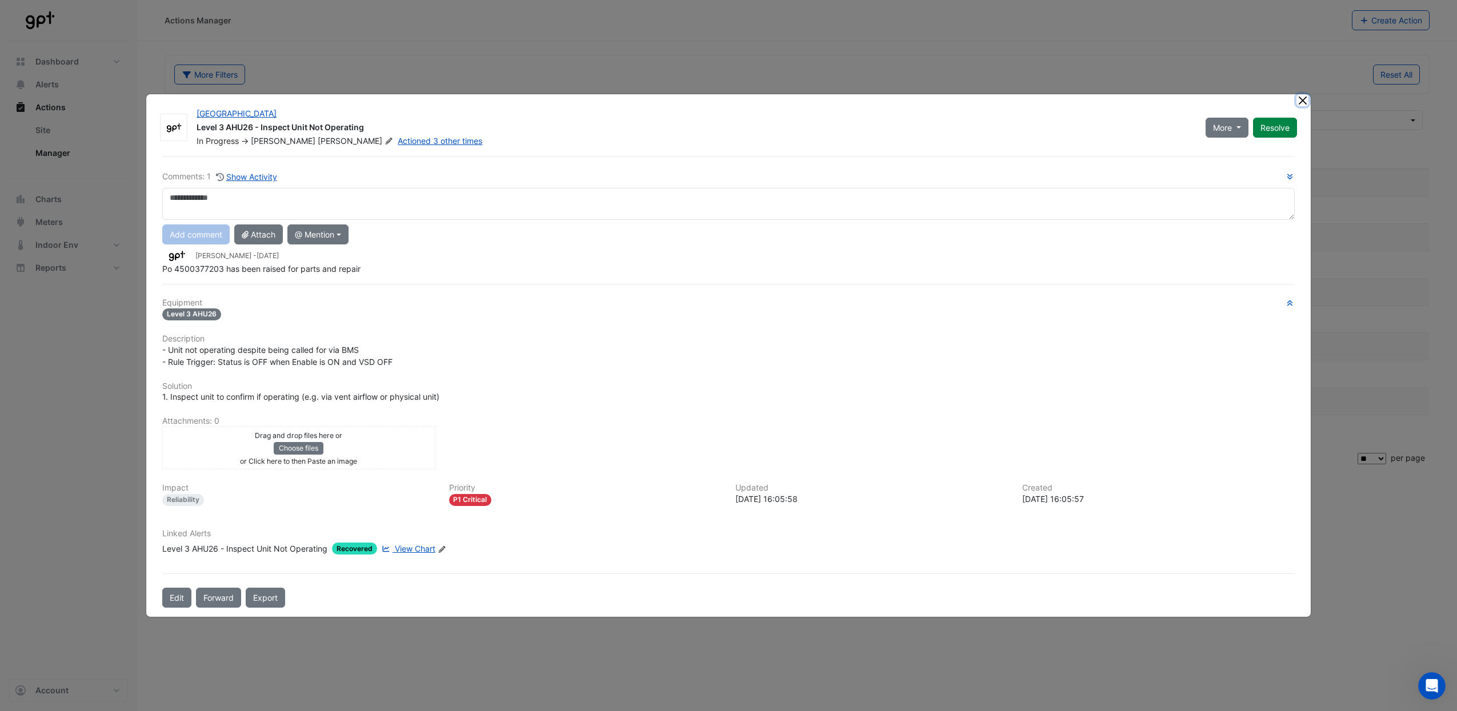
click at [1303, 102] on button "Close" at bounding box center [1302, 100] width 12 height 12
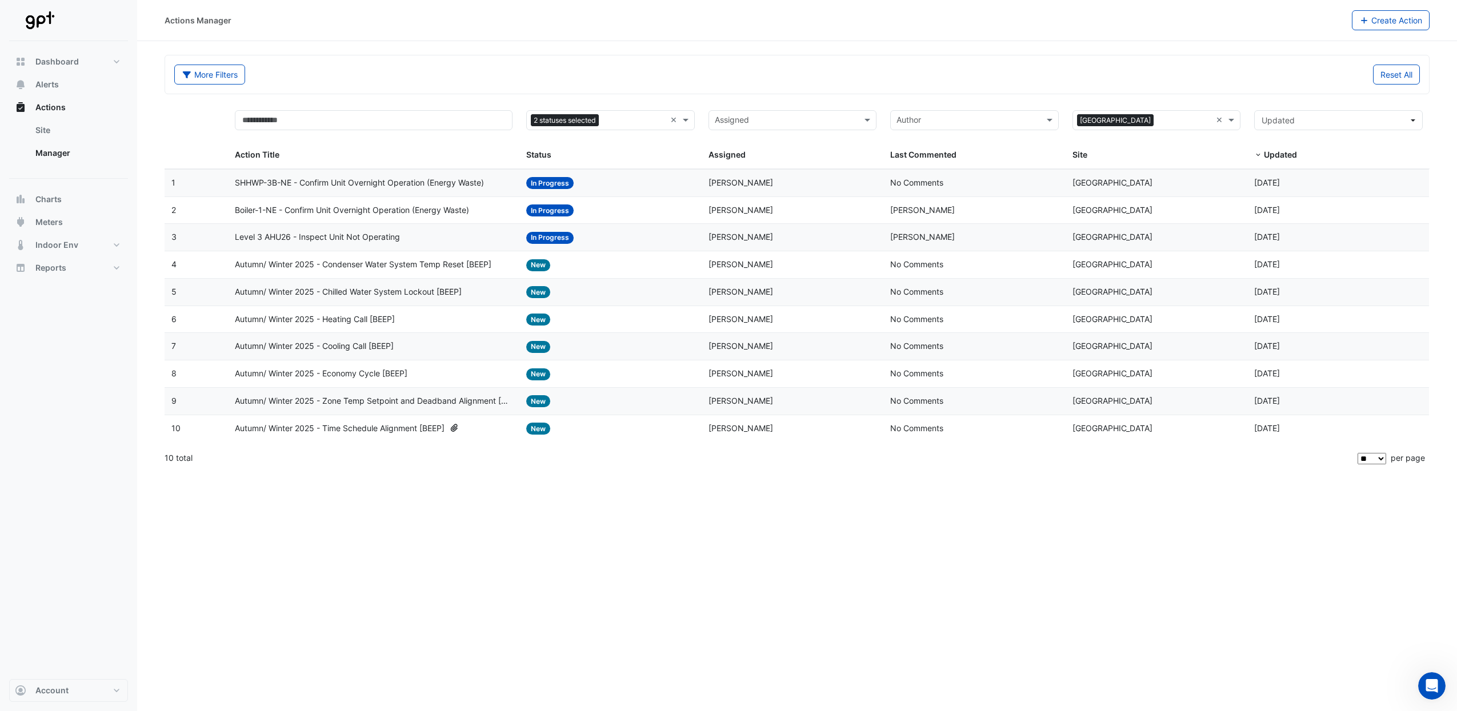
click at [1052, 527] on div "Actions Manager Create Action More Filters Reset All Status 2 statuses selected…" at bounding box center [797, 355] width 1320 height 711
